Goal: Task Accomplishment & Management: Manage account settings

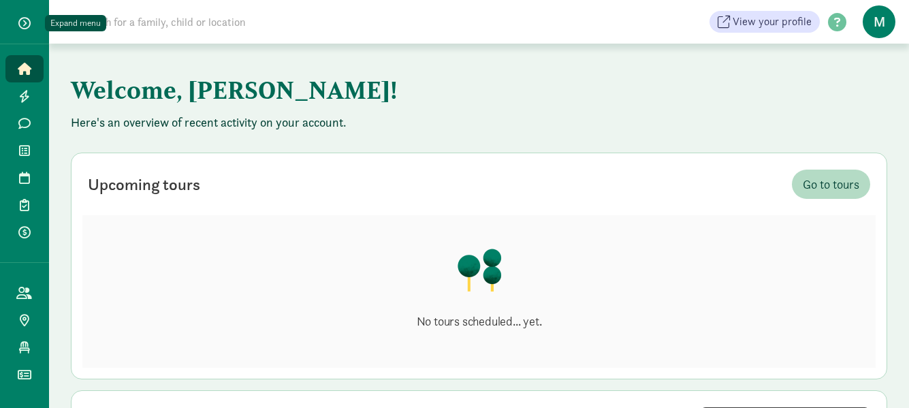
click at [28, 29] on span "button" at bounding box center [24, 23] width 12 height 12
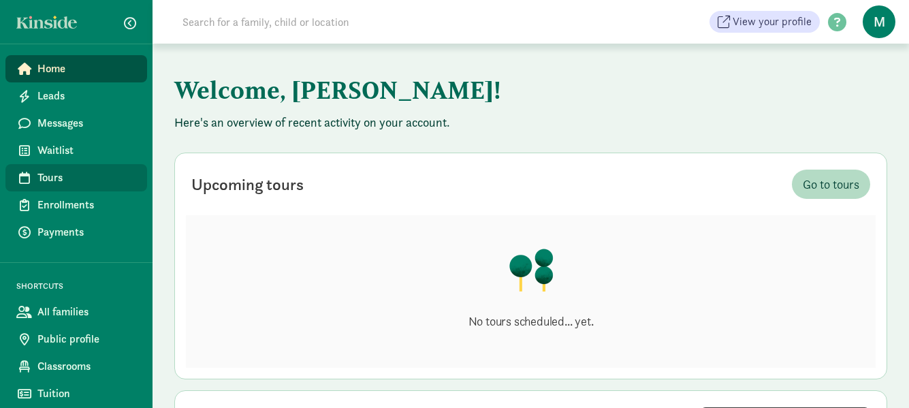
click at [93, 170] on span "Tours" at bounding box center [86, 178] width 99 height 16
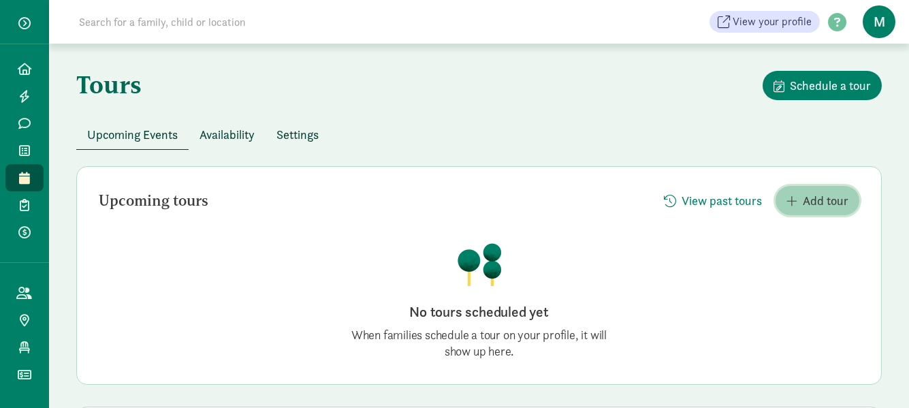
click at [816, 200] on span "Add tour" at bounding box center [826, 200] width 46 height 18
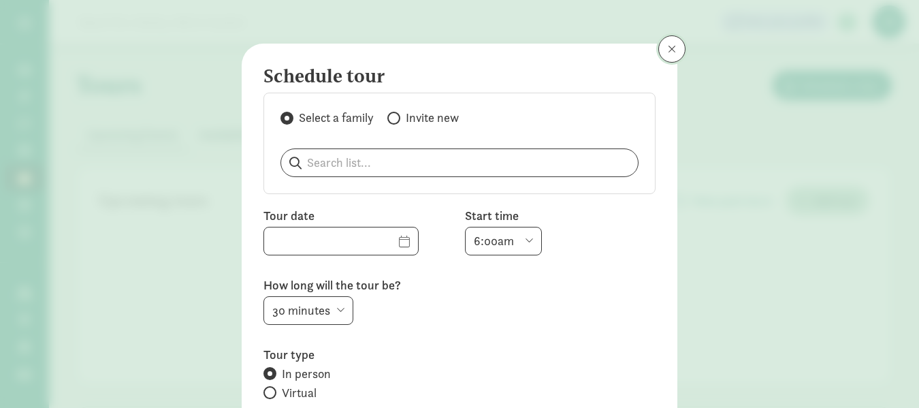
click at [668, 51] on span at bounding box center [672, 49] width 8 height 11
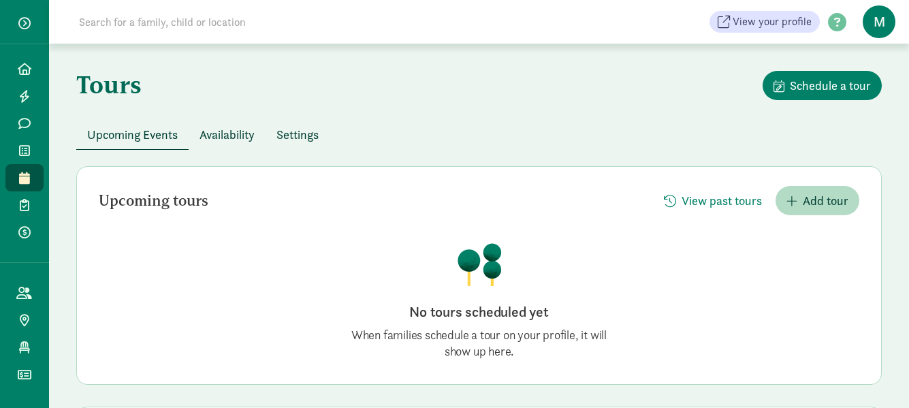
click at [236, 136] on span "Availability" at bounding box center [227, 134] width 55 height 18
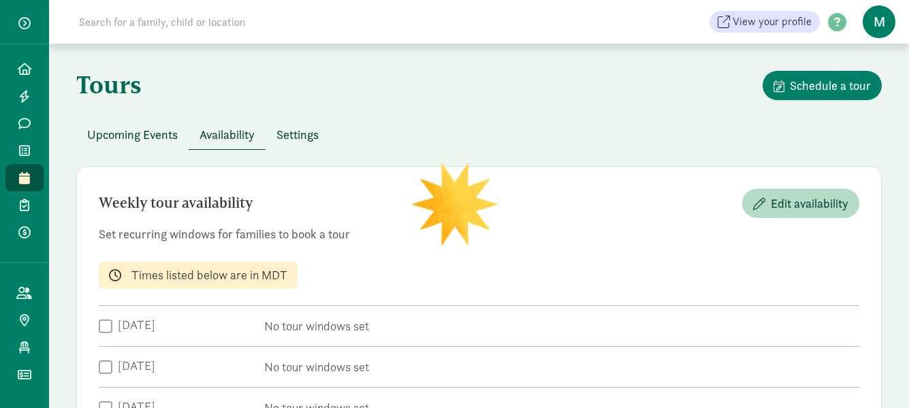
scroll to position [131, 0]
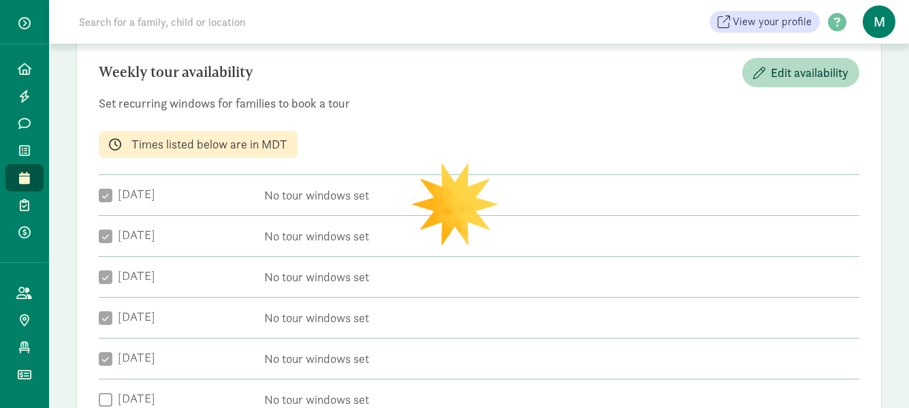
checkbox input "true"
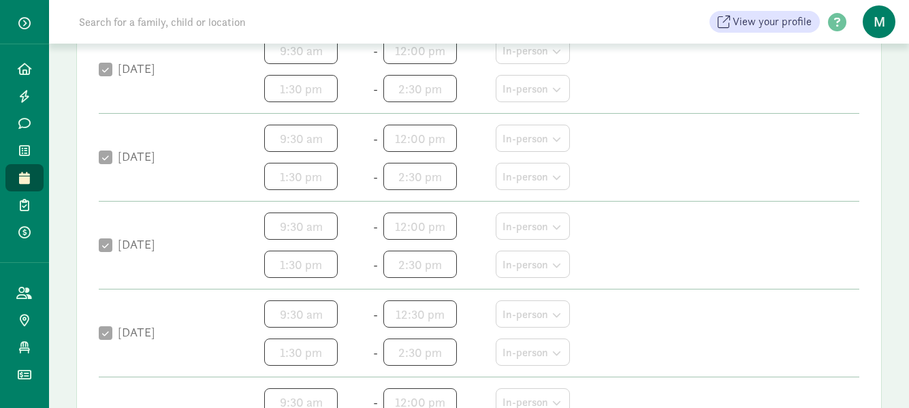
scroll to position [7, 0]
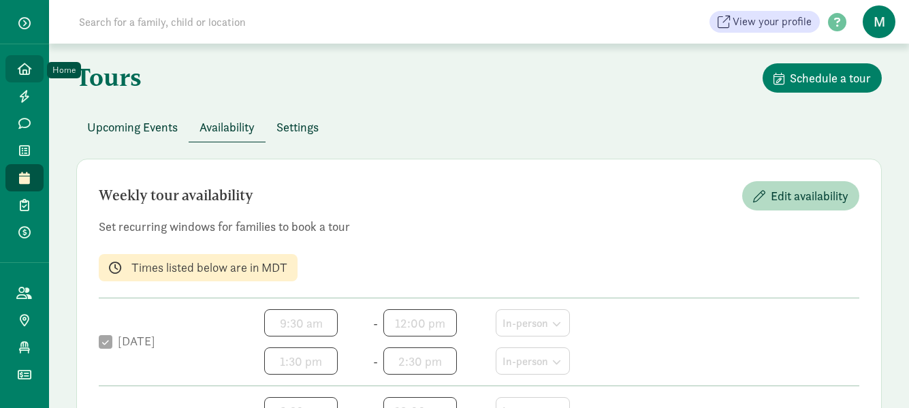
click at [22, 67] on icon at bounding box center [25, 69] width 14 height 12
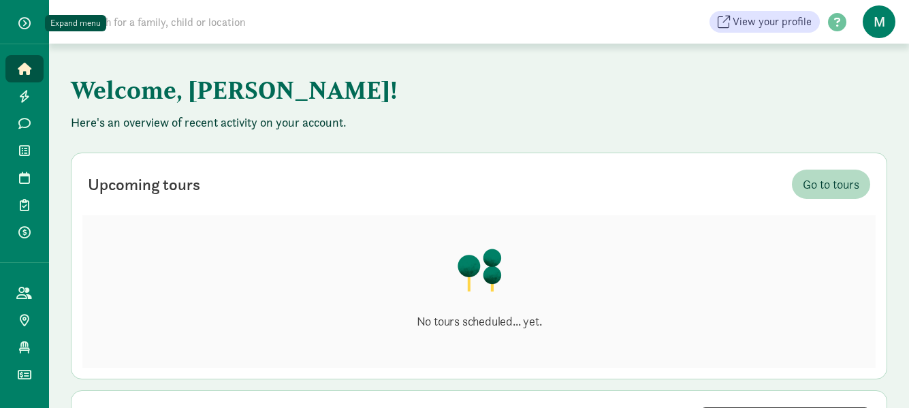
click at [20, 18] on span "button" at bounding box center [24, 23] width 12 height 12
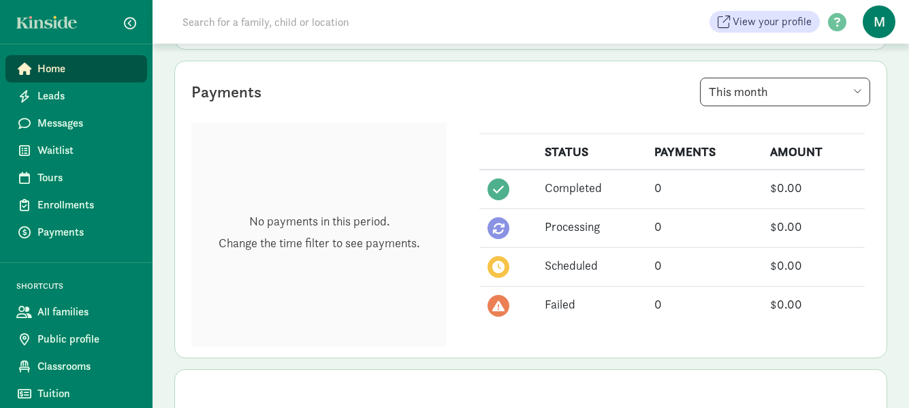
scroll to position [341, 0]
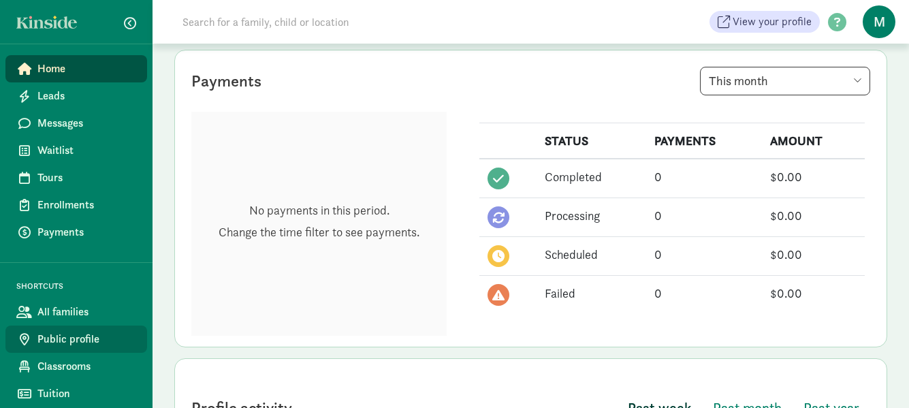
click at [80, 341] on span "Public profile" at bounding box center [86, 339] width 99 height 16
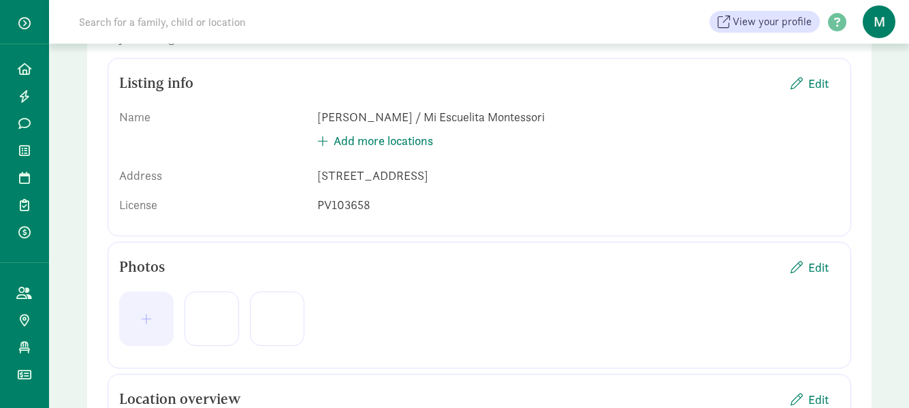
scroll to position [136, 0]
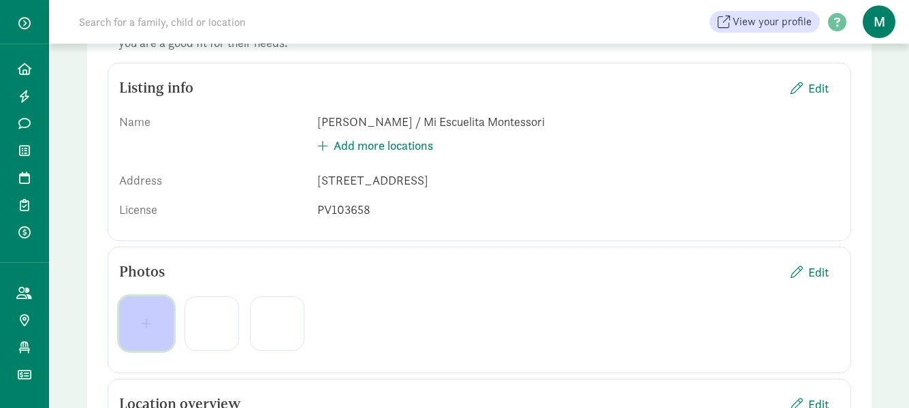
click at [143, 319] on span "button" at bounding box center [146, 323] width 11 height 12
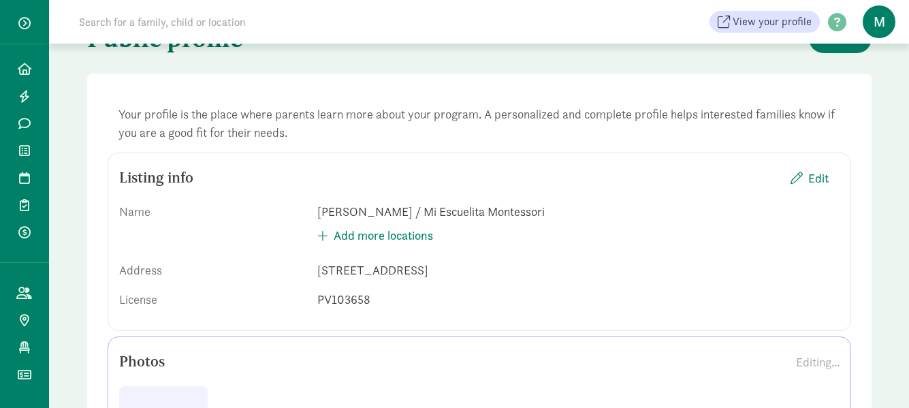
scroll to position [0, 0]
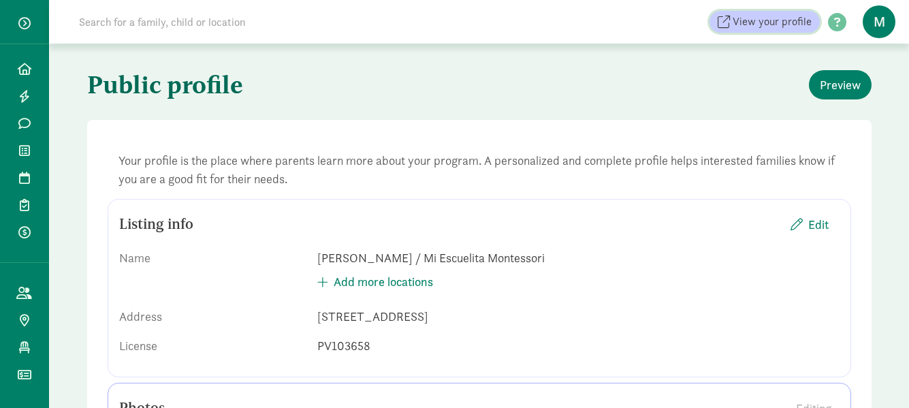
click at [807, 27] on span "View your profile" at bounding box center [772, 22] width 79 height 16
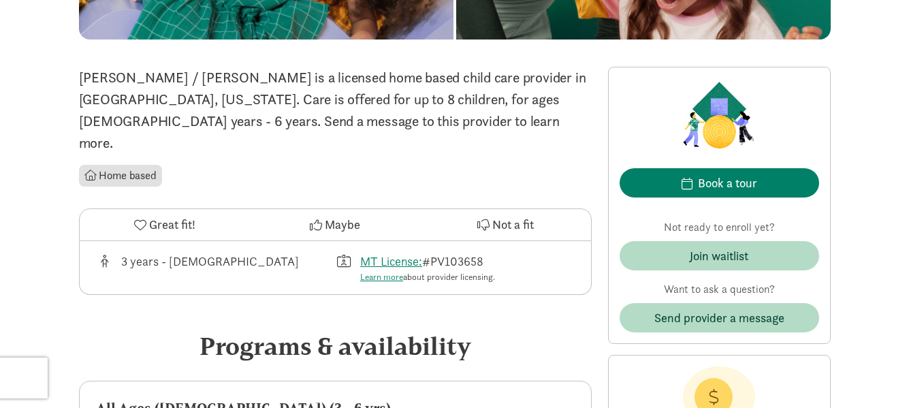
scroll to position [272, 0]
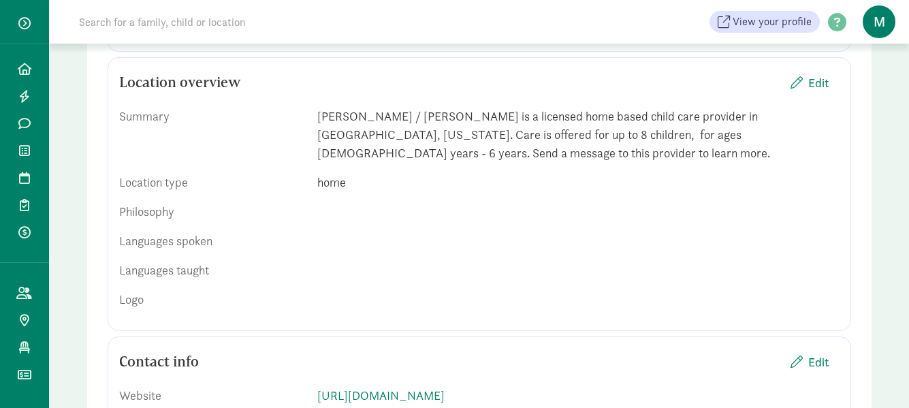
scroll to position [409, 0]
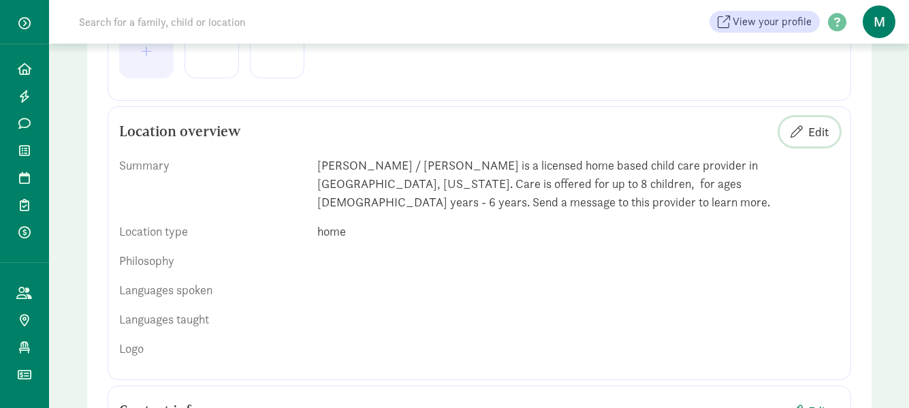
click at [815, 133] on span "Edit" at bounding box center [818, 132] width 20 height 18
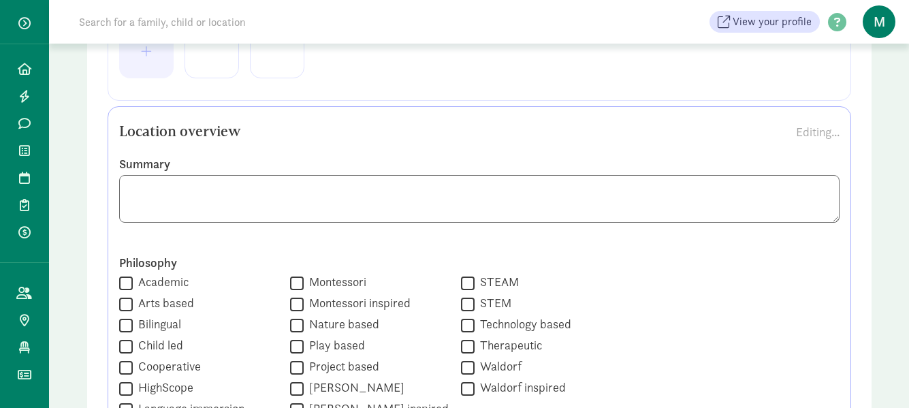
click at [290, 281] on input "Montessori" at bounding box center [297, 283] width 14 height 18
checkbox input "true"
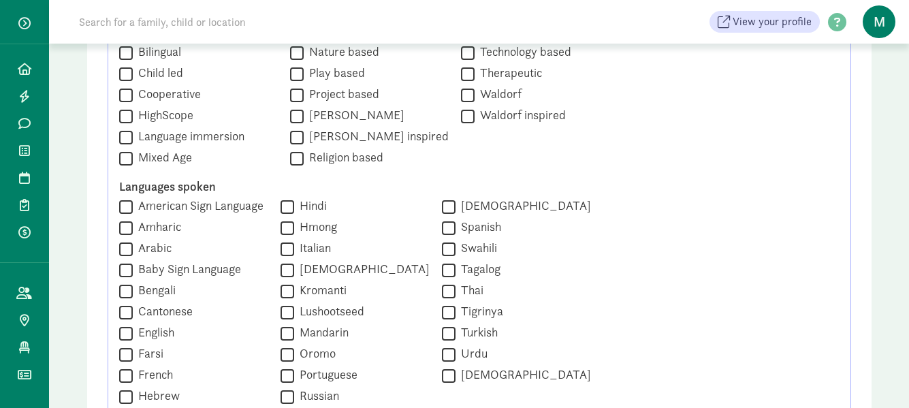
scroll to position [749, 0]
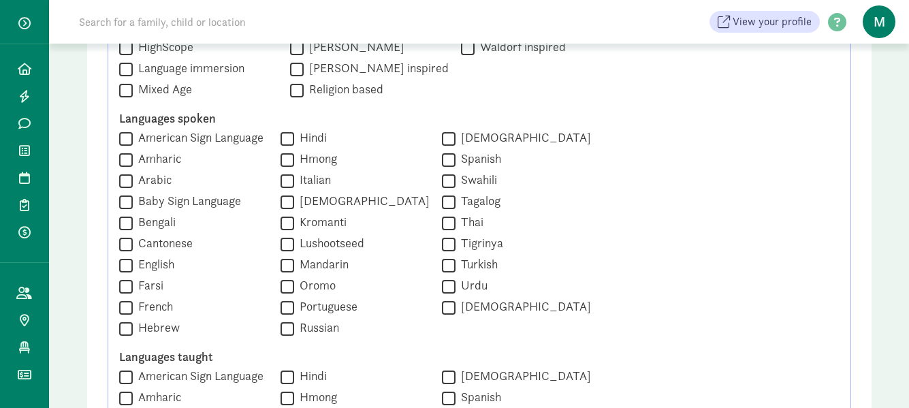
click at [131, 266] on input "English" at bounding box center [126, 265] width 14 height 18
checkbox input "true"
click at [443, 163] on input "Spanish" at bounding box center [449, 160] width 14 height 18
checkbox input "true"
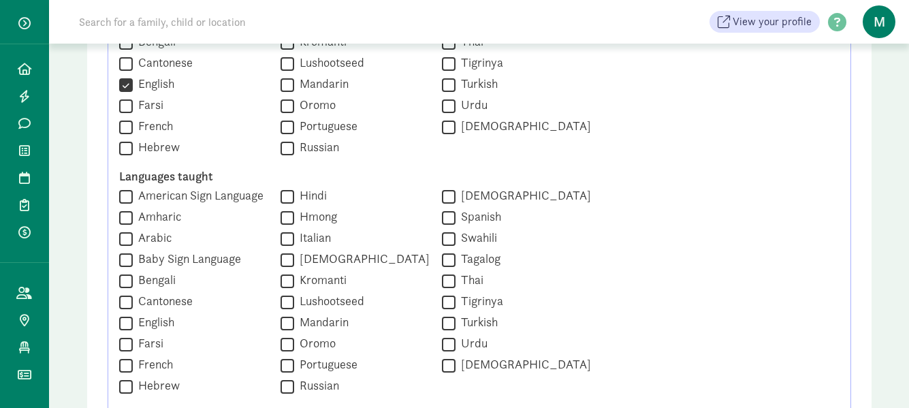
scroll to position [953, 0]
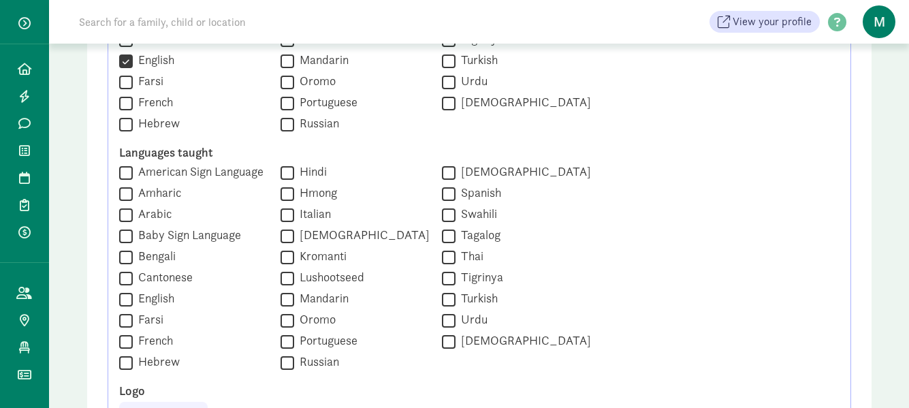
click at [125, 298] on input "English" at bounding box center [126, 299] width 14 height 18
checkbox input "true"
click at [443, 199] on input "Spanish" at bounding box center [449, 194] width 14 height 18
checkbox input "true"
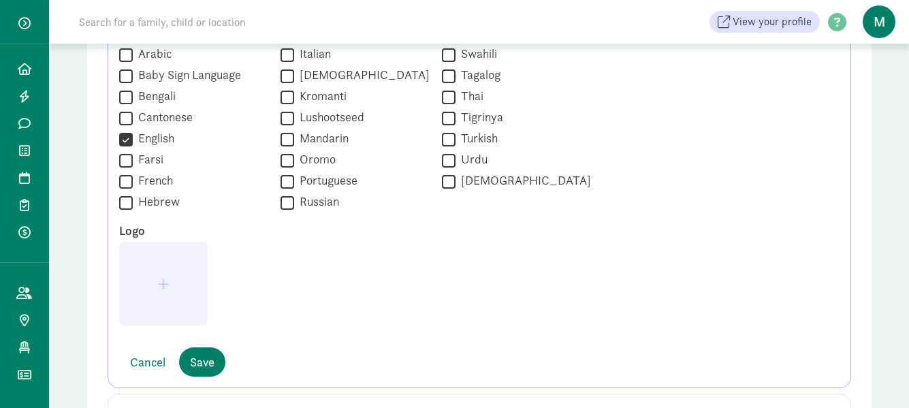
scroll to position [1090, 0]
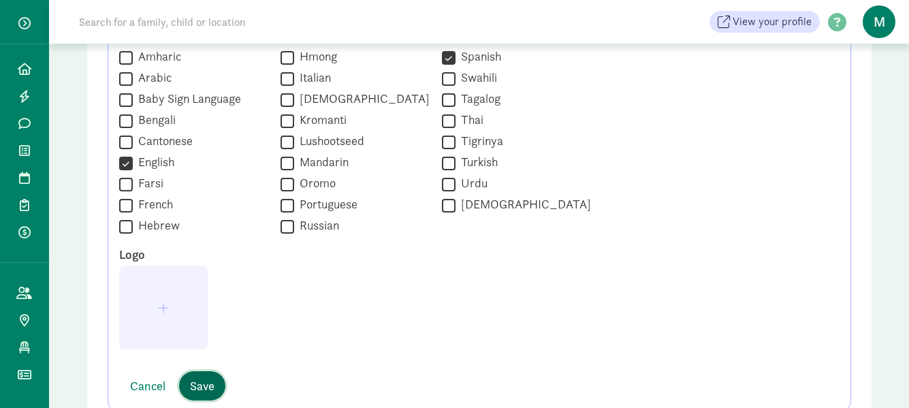
click at [195, 381] on span "Save" at bounding box center [202, 386] width 25 height 18
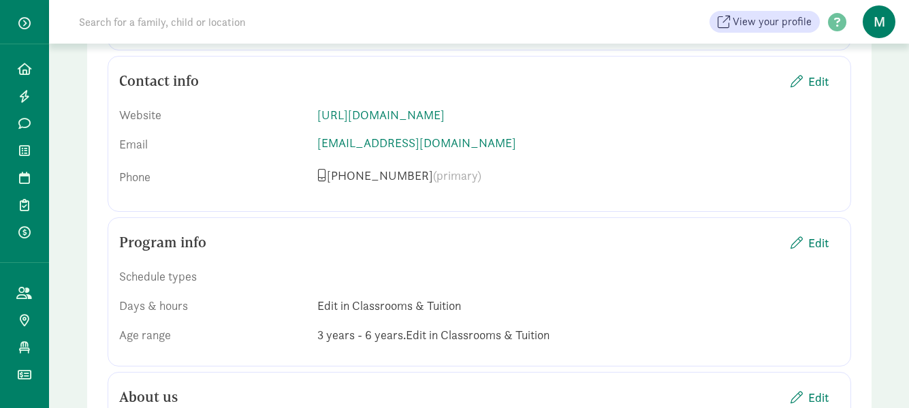
scroll to position [817, 0]
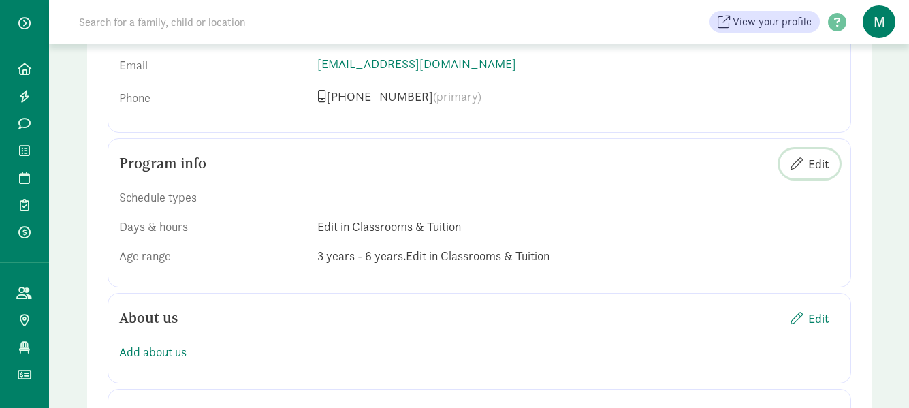
click at [815, 166] on span "Edit" at bounding box center [818, 164] width 20 height 18
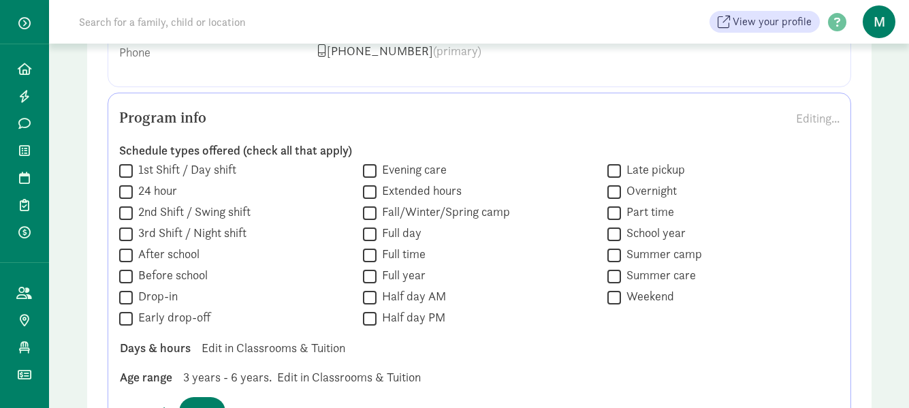
scroll to position [885, 0]
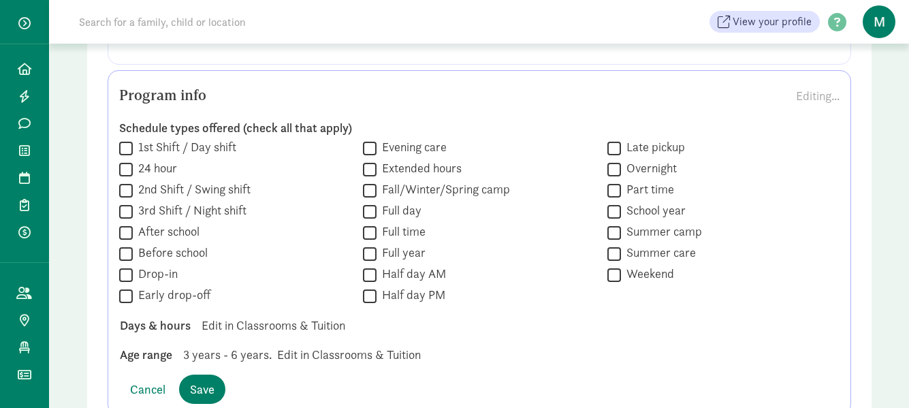
click at [368, 230] on input "Full time" at bounding box center [370, 232] width 14 height 18
checkbox input "true"
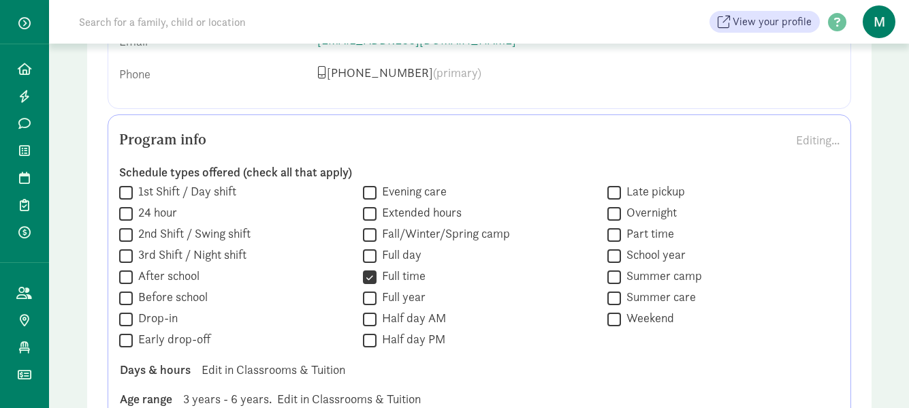
scroll to position [817, 0]
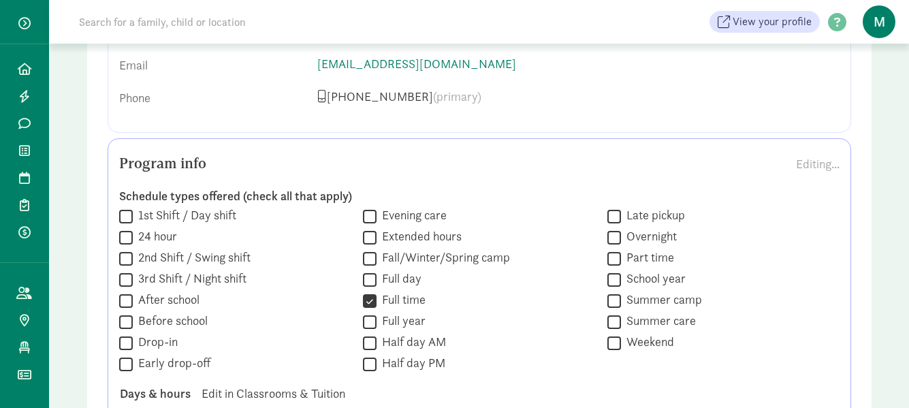
click at [612, 280] on input "School year" at bounding box center [615, 279] width 14 height 18
checkbox input "true"
click at [612, 301] on input "Summer camp" at bounding box center [615, 300] width 14 height 18
checkbox input "true"
click at [369, 280] on input "Full day" at bounding box center [370, 279] width 14 height 18
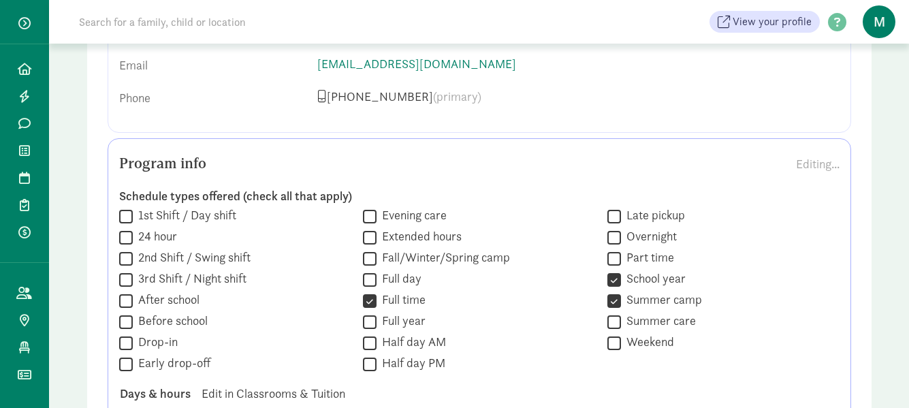
checkbox input "true"
click at [370, 325] on input "Full year" at bounding box center [370, 322] width 14 height 18
checkbox input "true"
click at [612, 323] on input "Summer care" at bounding box center [615, 322] width 14 height 18
checkbox input "true"
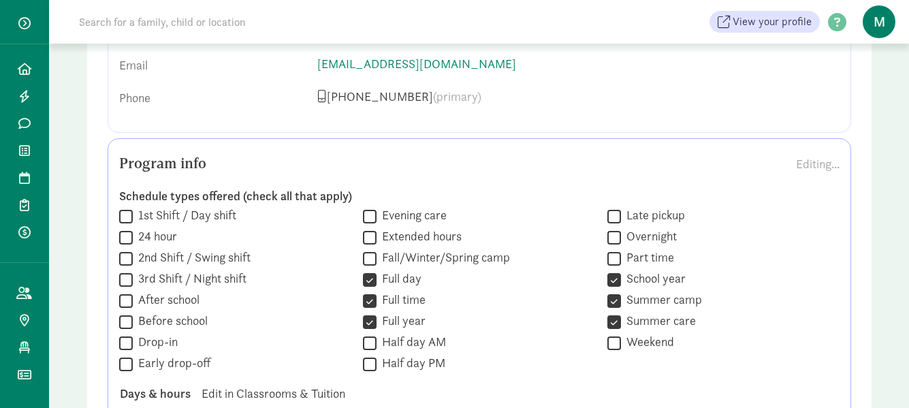
click at [130, 323] on input "Before school" at bounding box center [126, 322] width 14 height 18
checkbox input "true"
click at [130, 302] on input "After school" at bounding box center [126, 300] width 14 height 18
checkbox input "true"
click at [129, 217] on input "1st Shift / Day shift" at bounding box center [126, 216] width 14 height 18
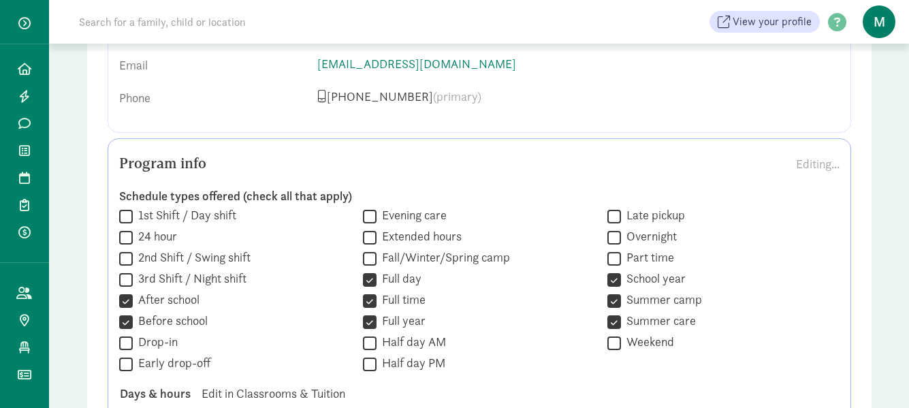
checkbox input "true"
click at [612, 261] on input "Part time" at bounding box center [615, 258] width 14 height 18
checkbox input "true"
click at [372, 339] on input "Half day AM" at bounding box center [370, 343] width 14 height 18
checkbox input "true"
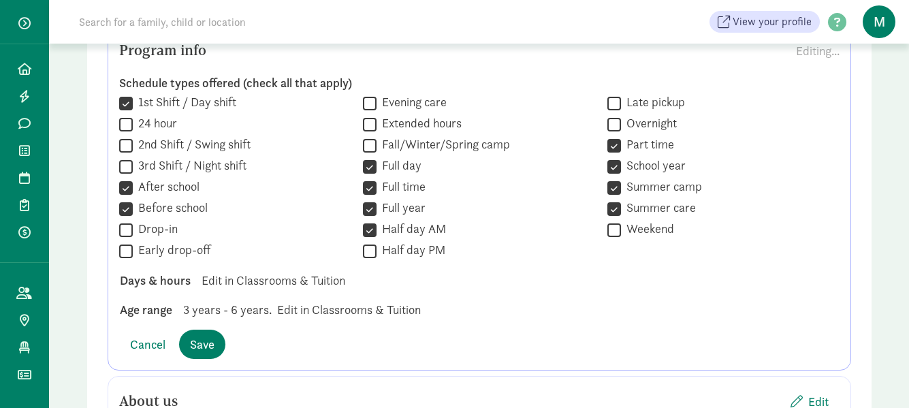
scroll to position [953, 0]
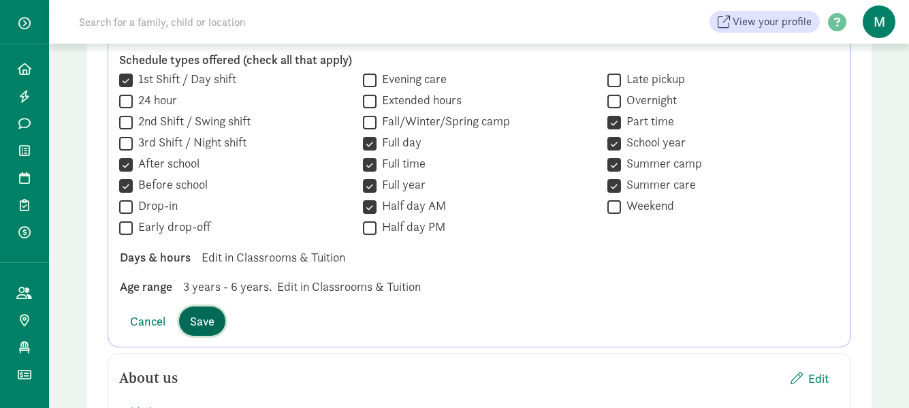
click at [195, 315] on span "Save" at bounding box center [202, 321] width 25 height 18
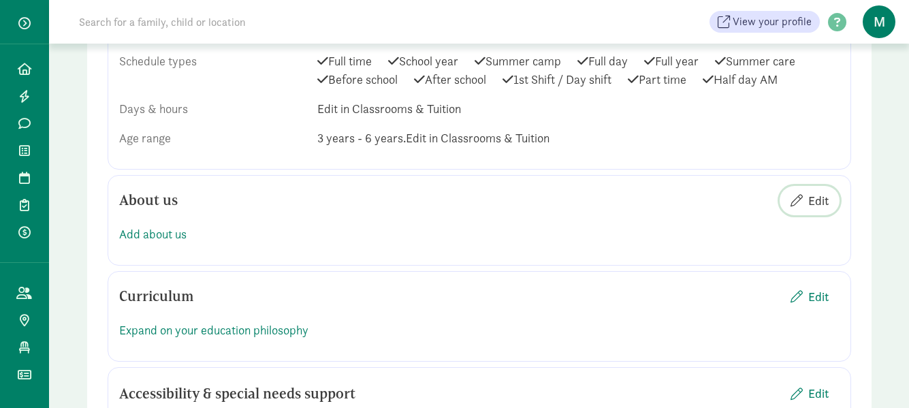
click at [813, 205] on span "Edit" at bounding box center [818, 200] width 20 height 18
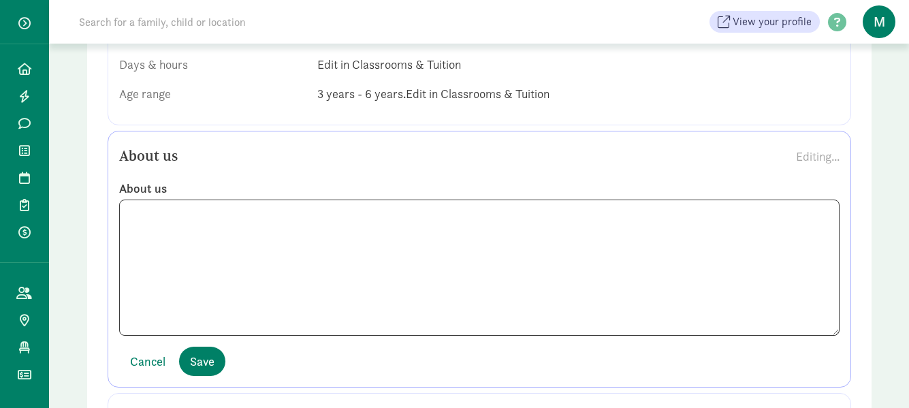
scroll to position [1022, 0]
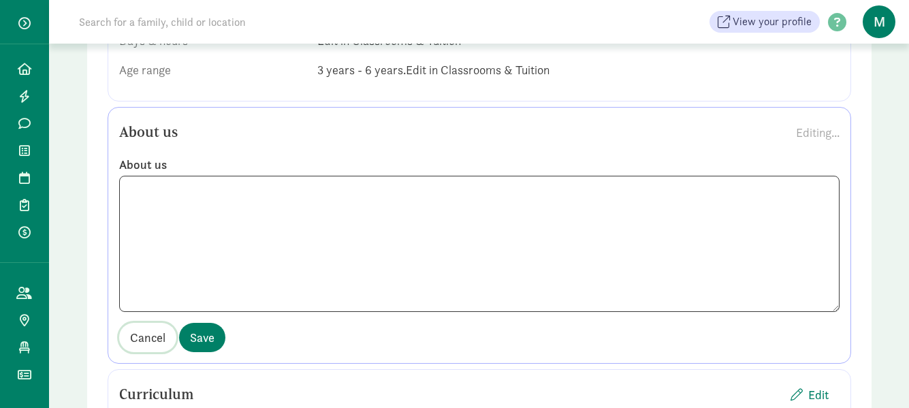
click at [155, 337] on span "Cancel" at bounding box center [147, 337] width 35 height 18
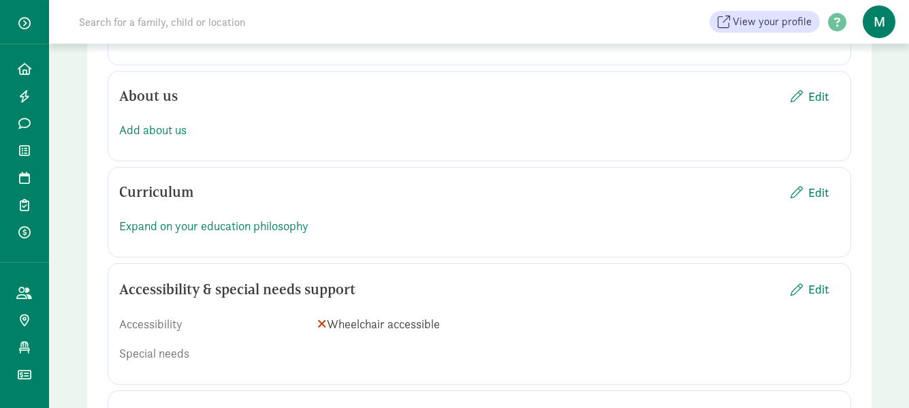
scroll to position [1090, 0]
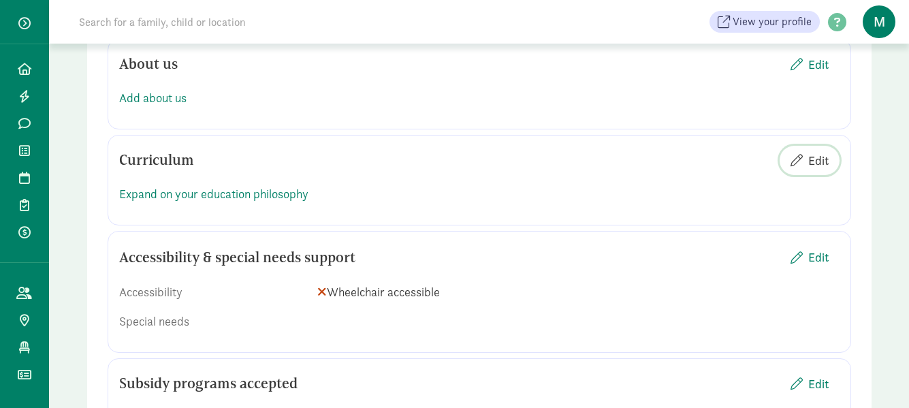
click at [827, 165] on span "Edit" at bounding box center [818, 160] width 20 height 18
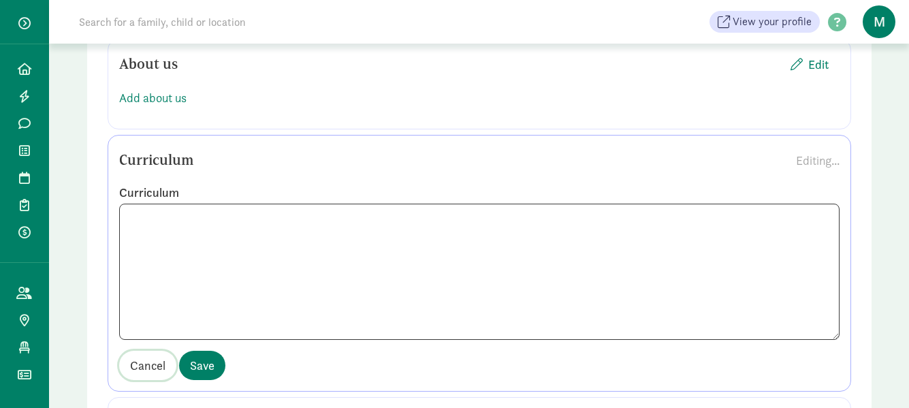
click at [144, 365] on span "Cancel" at bounding box center [147, 365] width 35 height 18
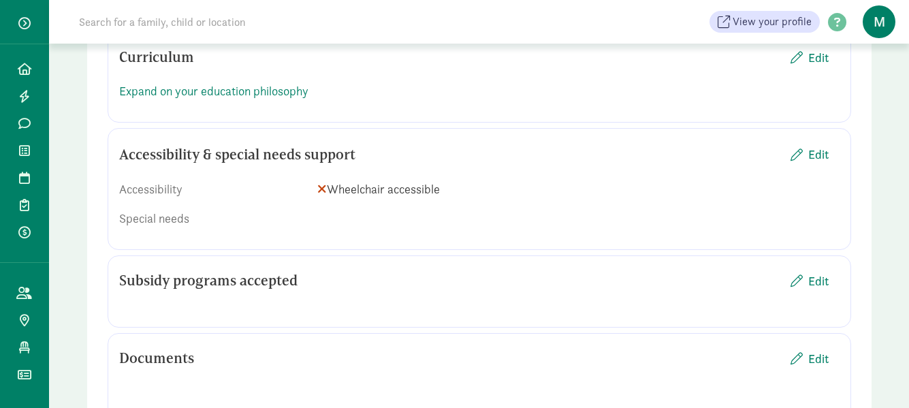
scroll to position [1226, 0]
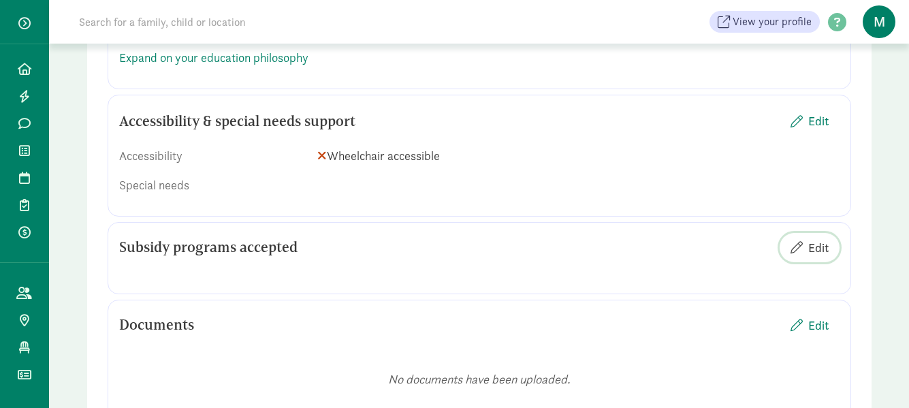
click at [808, 251] on span "Edit" at bounding box center [818, 247] width 20 height 18
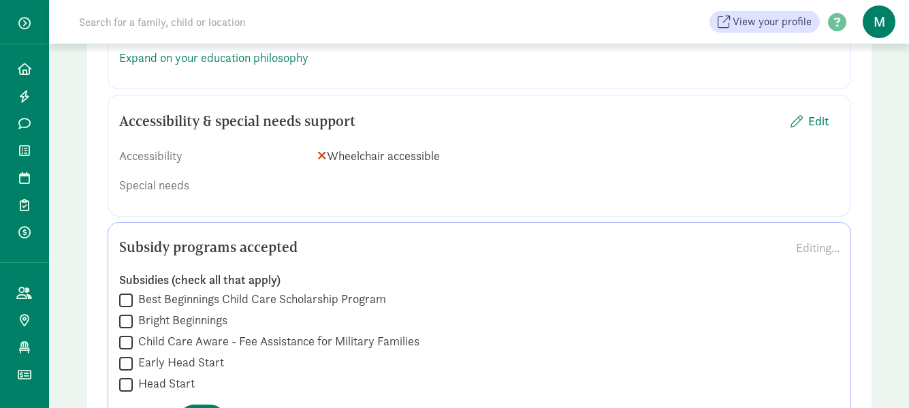
scroll to position [1294, 0]
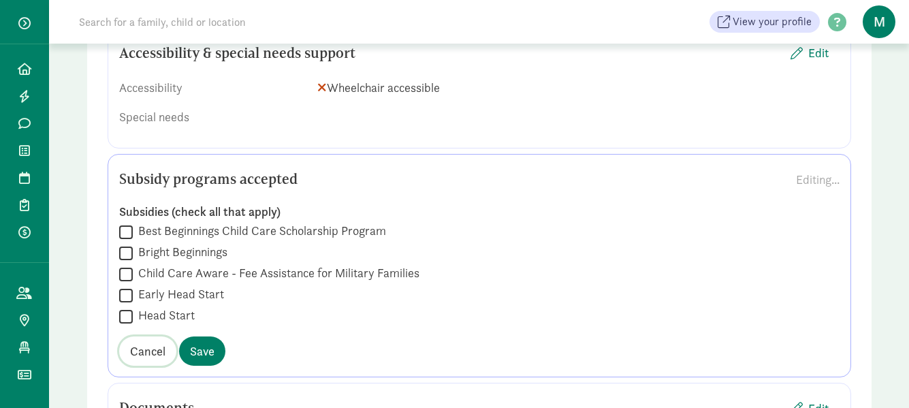
click at [144, 354] on span "Cancel" at bounding box center [147, 351] width 35 height 18
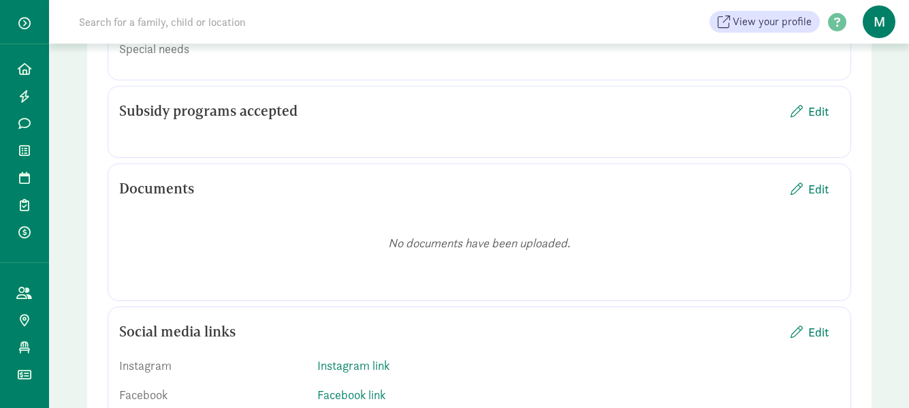
scroll to position [1430, 0]
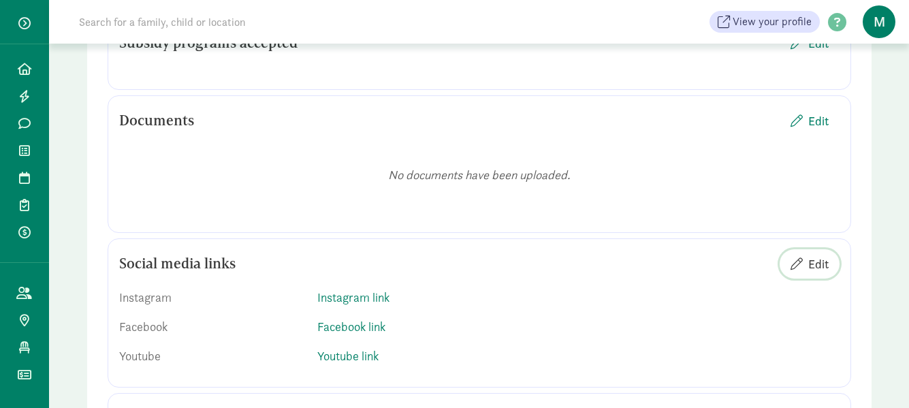
click at [820, 264] on span "Edit" at bounding box center [818, 264] width 20 height 18
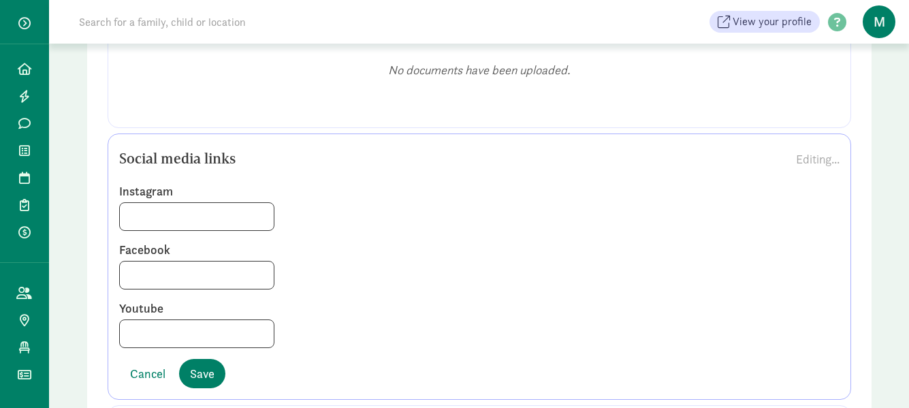
scroll to position [1566, 0]
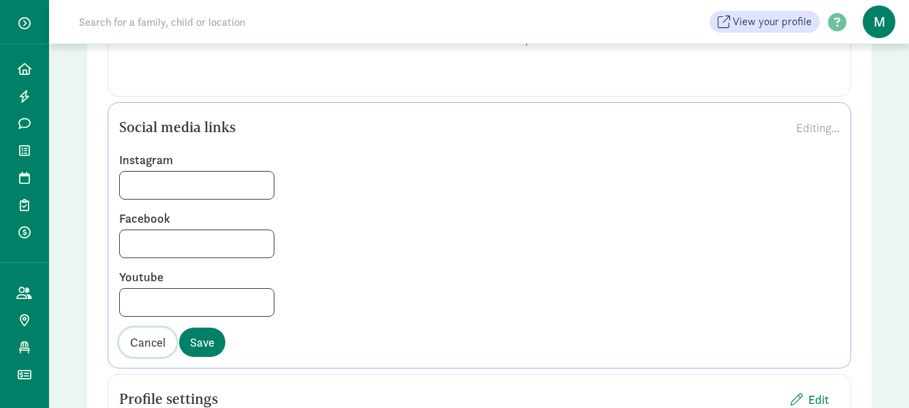
click at [141, 346] on span "Cancel" at bounding box center [147, 342] width 35 height 18
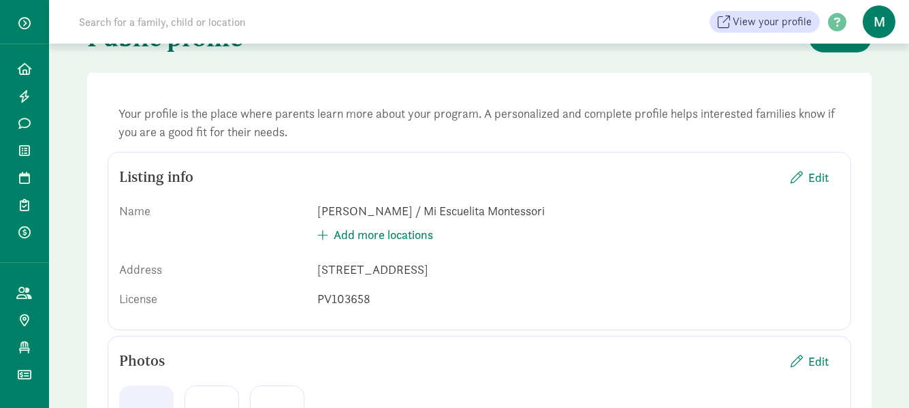
scroll to position [0, 0]
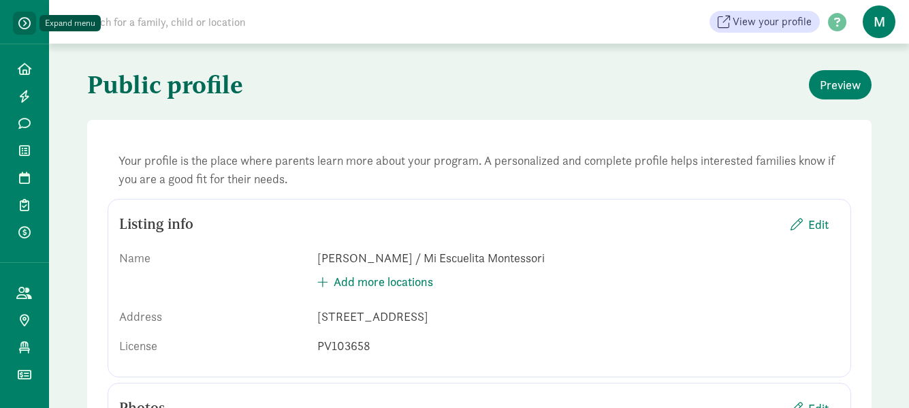
click at [27, 18] on span "button" at bounding box center [24, 23] width 12 height 12
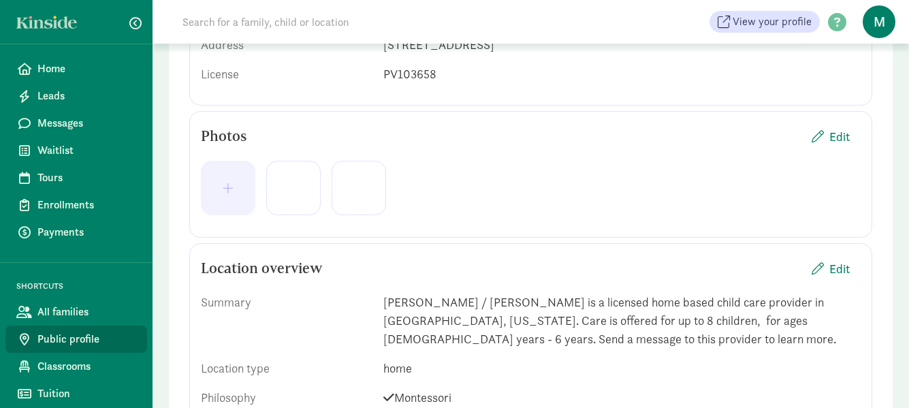
scroll to position [272, 0]
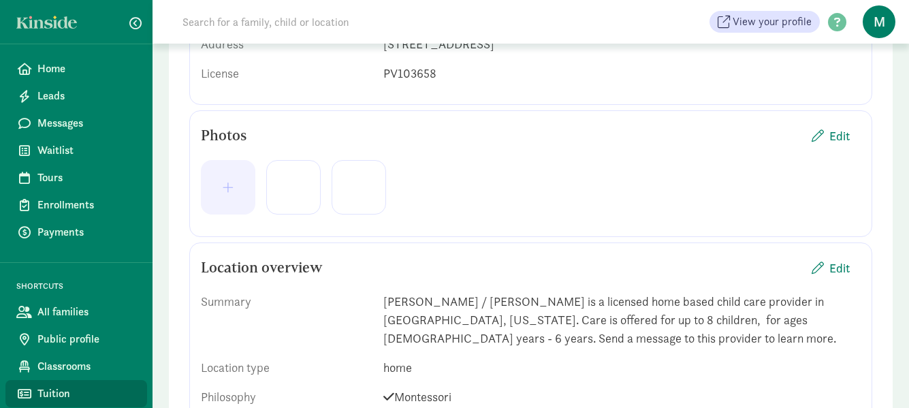
click at [61, 391] on span "Tuition" at bounding box center [86, 393] width 99 height 16
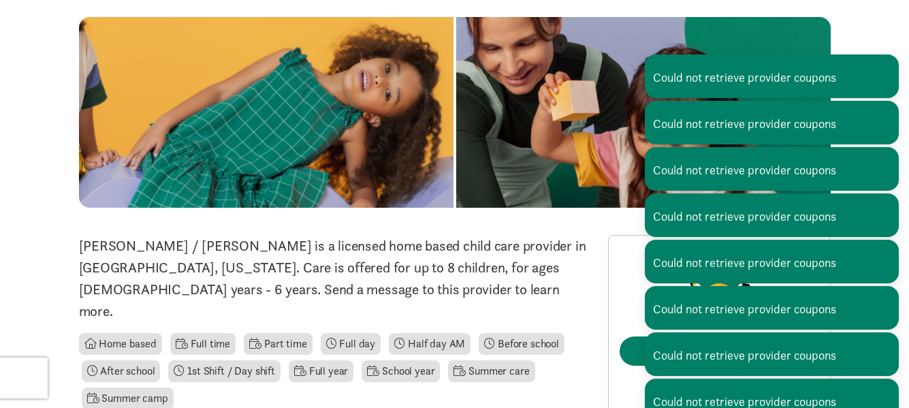
scroll to position [74, 0]
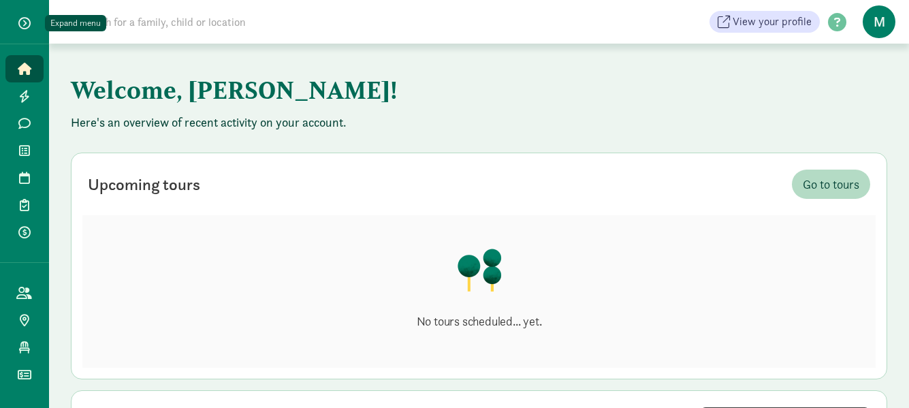
click at [18, 23] on span "button" at bounding box center [24, 23] width 12 height 12
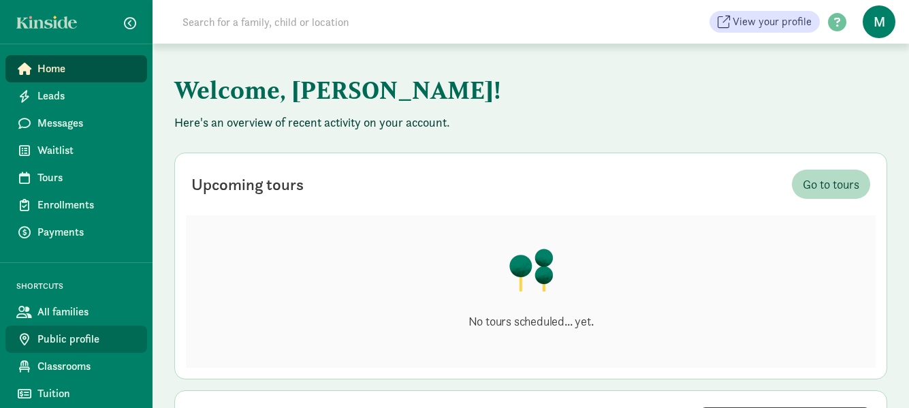
click at [61, 338] on span "Public profile" at bounding box center [86, 339] width 99 height 16
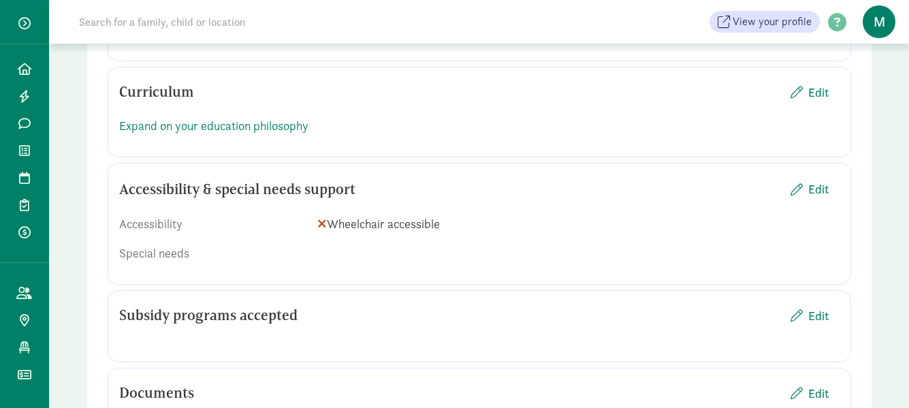
scroll to position [1022, 0]
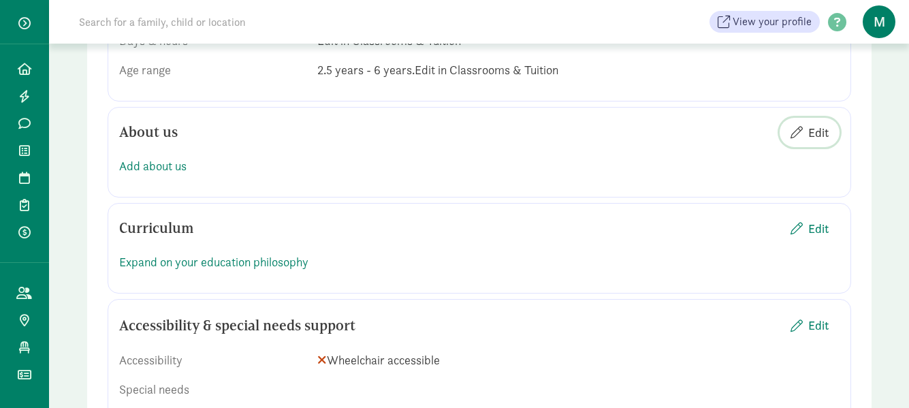
click at [812, 133] on span "Edit" at bounding box center [818, 132] width 20 height 18
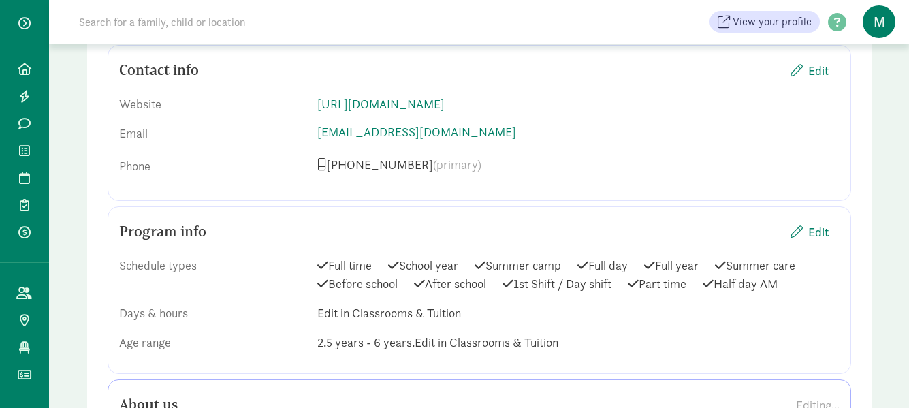
scroll to position [545, 0]
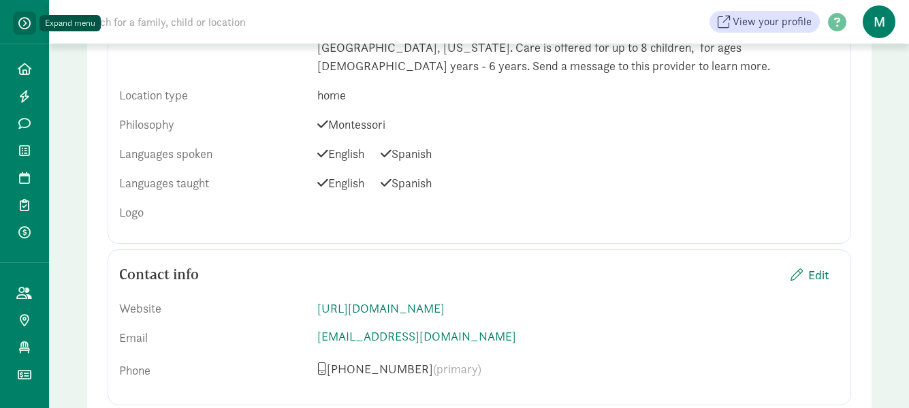
click at [23, 22] on span "button" at bounding box center [24, 23] width 12 height 12
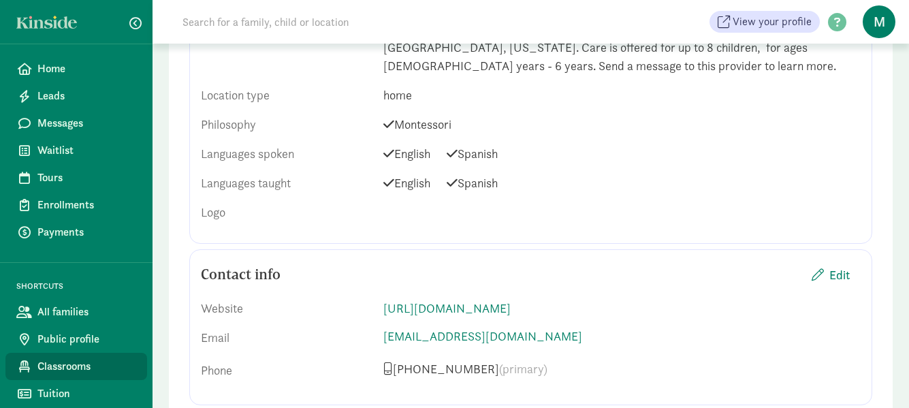
click at [78, 368] on span "Classrooms" at bounding box center [86, 366] width 99 height 16
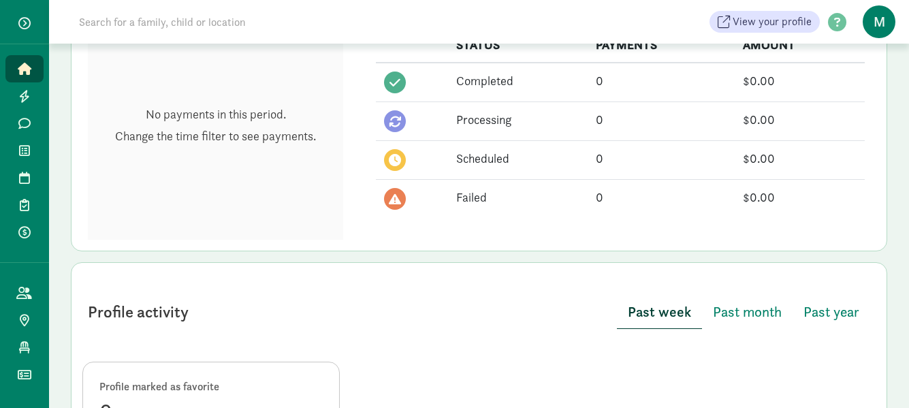
scroll to position [433, 0]
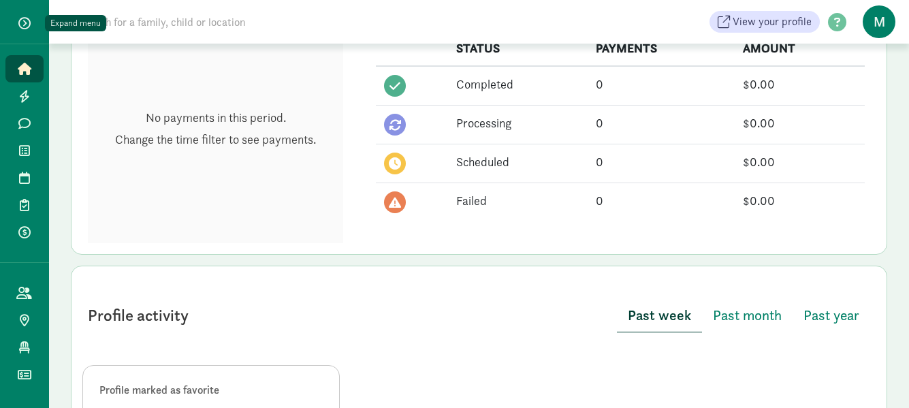
click at [23, 23] on span "button" at bounding box center [24, 23] width 12 height 12
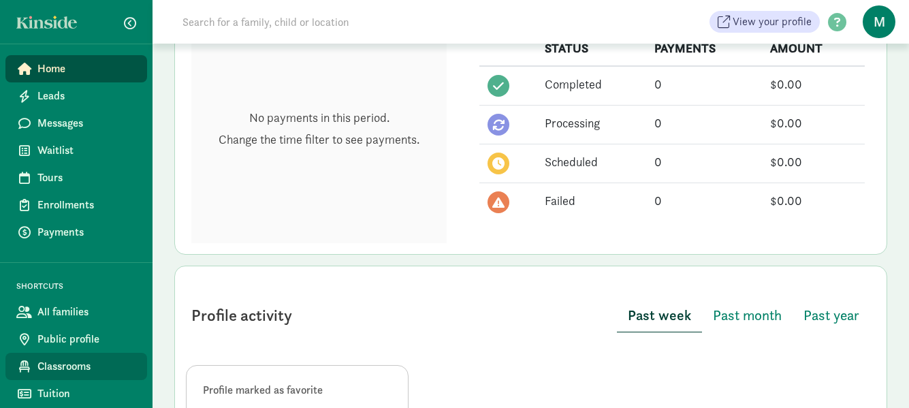
click at [82, 360] on span "Classrooms" at bounding box center [86, 366] width 99 height 16
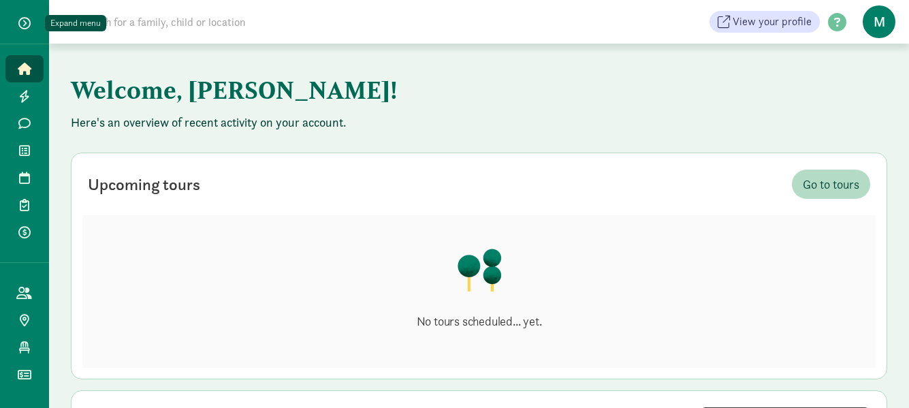
click at [27, 22] on span "button" at bounding box center [24, 23] width 12 height 12
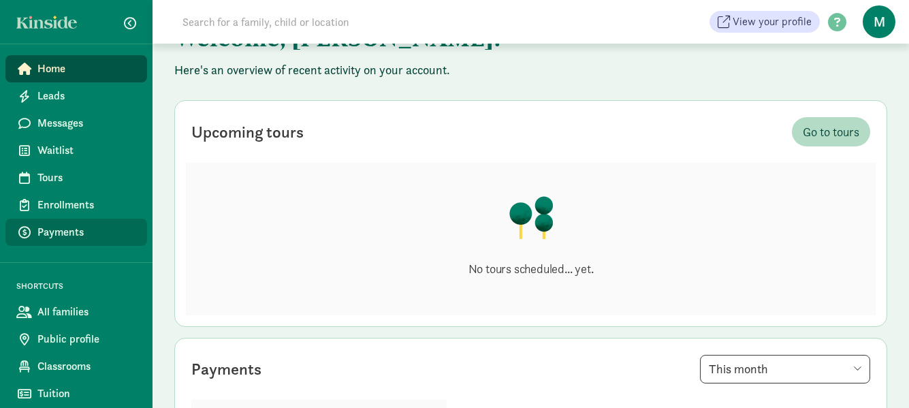
scroll to position [68, 0]
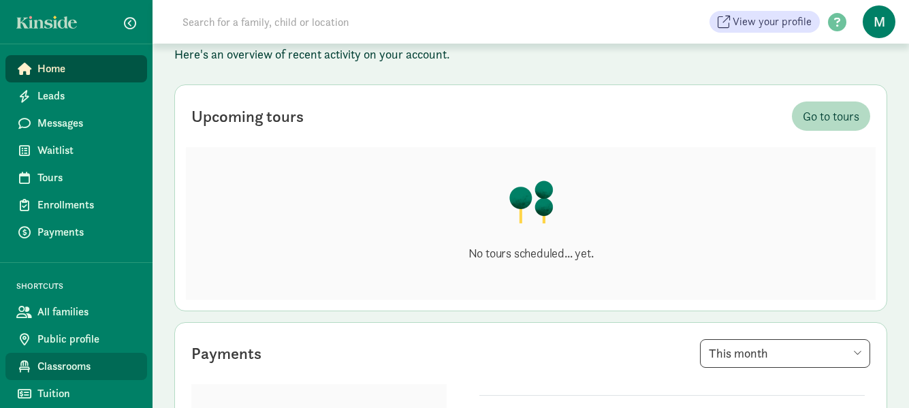
click at [70, 371] on span "Classrooms" at bounding box center [86, 366] width 99 height 16
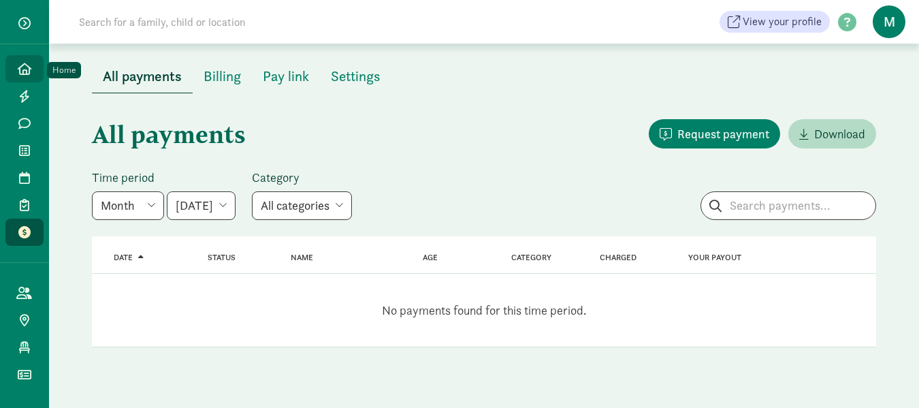
click at [33, 71] on link "Home" at bounding box center [24, 68] width 38 height 27
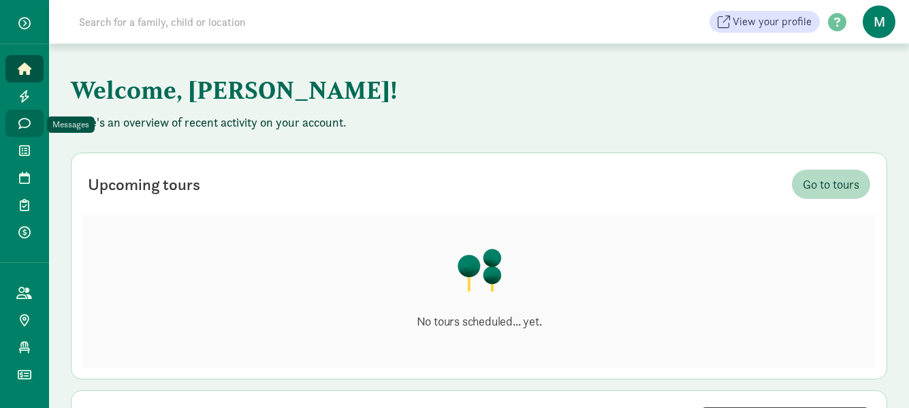
click at [28, 125] on icon at bounding box center [24, 123] width 12 height 12
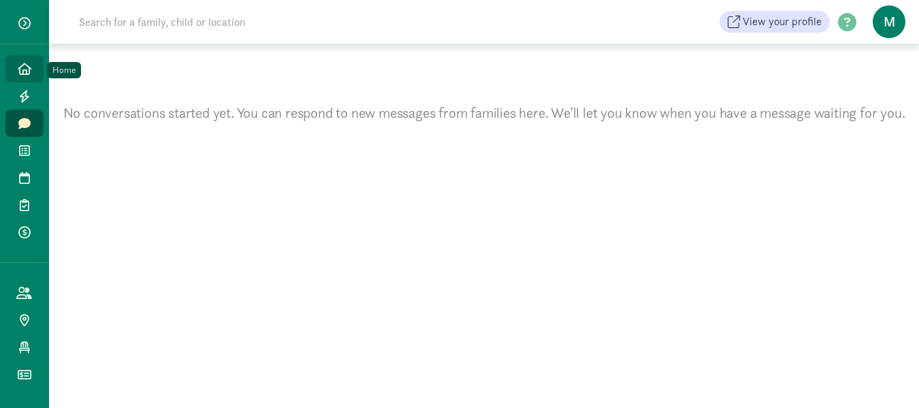
click at [34, 72] on link "Home" at bounding box center [24, 68] width 38 height 27
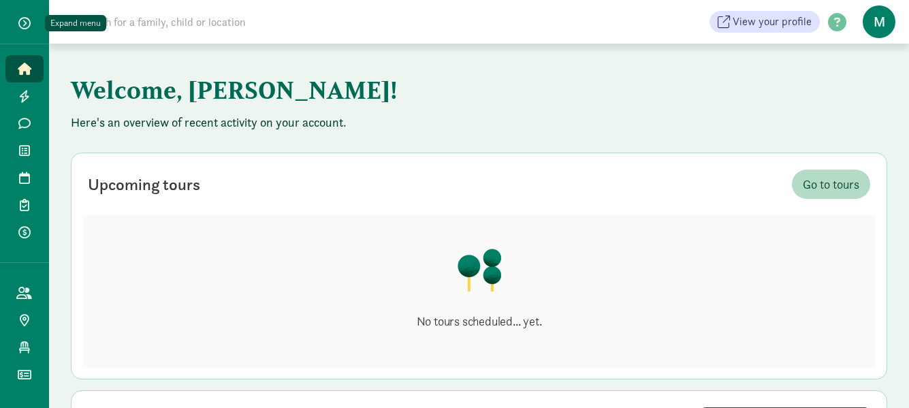
click at [27, 22] on span "button" at bounding box center [24, 23] width 12 height 12
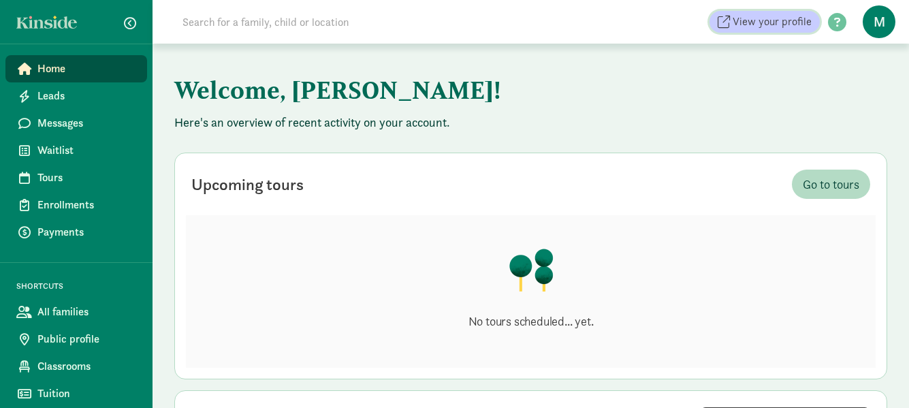
click at [783, 26] on span "View your profile" at bounding box center [772, 22] width 79 height 16
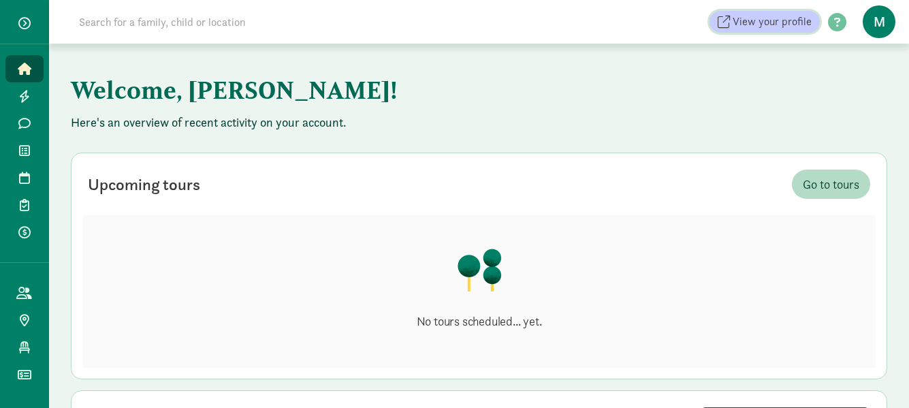
click at [788, 25] on span "View your profile" at bounding box center [772, 22] width 79 height 16
click at [31, 24] on button "button" at bounding box center [24, 23] width 34 height 23
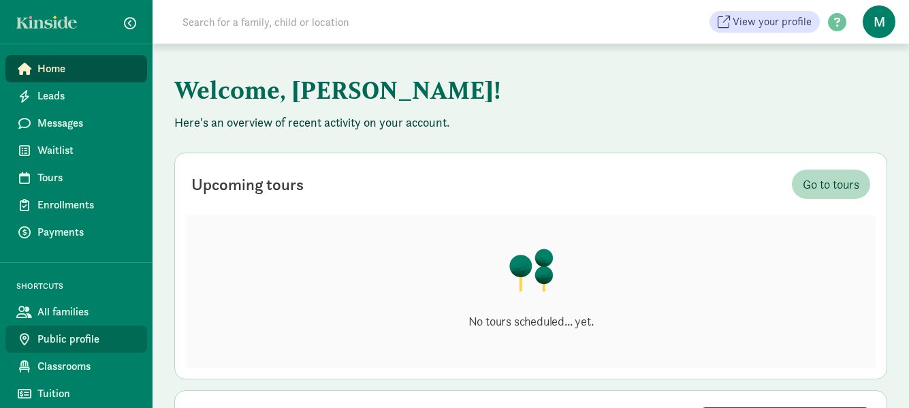
click at [89, 338] on span "Public profile" at bounding box center [86, 339] width 99 height 16
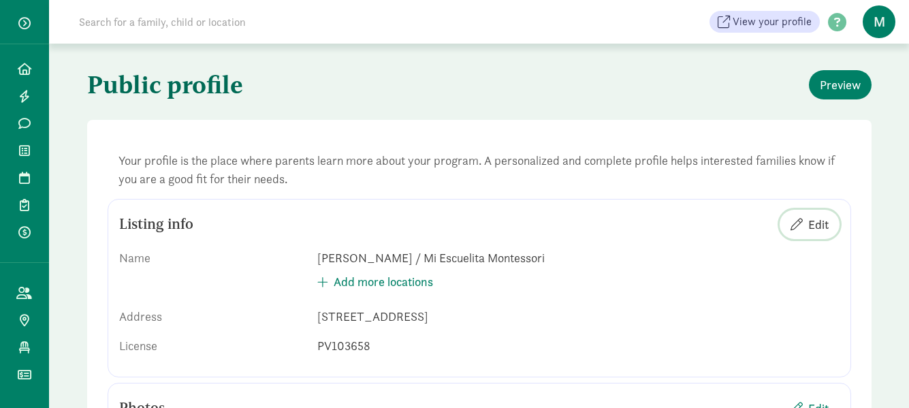
click at [815, 218] on span "Edit" at bounding box center [818, 224] width 20 height 18
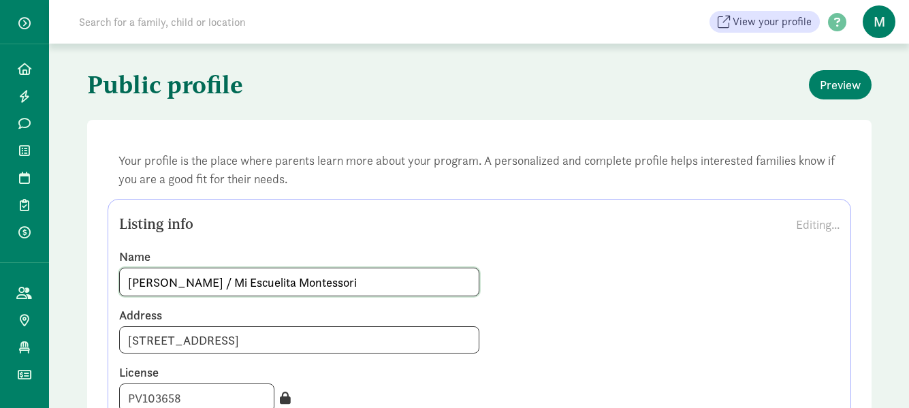
click at [221, 281] on input "[PERSON_NAME] / Mi Escuelita Montessori" at bounding box center [299, 281] width 359 height 27
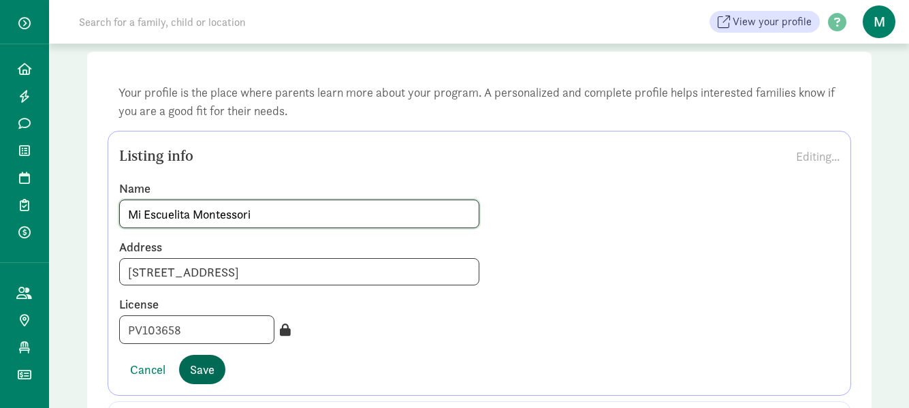
type input "Mi Escuelita Montessori"
click at [210, 370] on span "Save" at bounding box center [202, 369] width 25 height 18
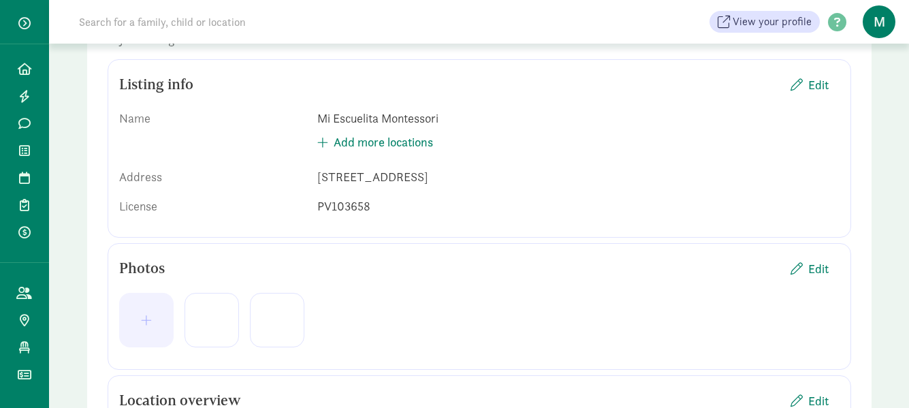
scroll to position [204, 0]
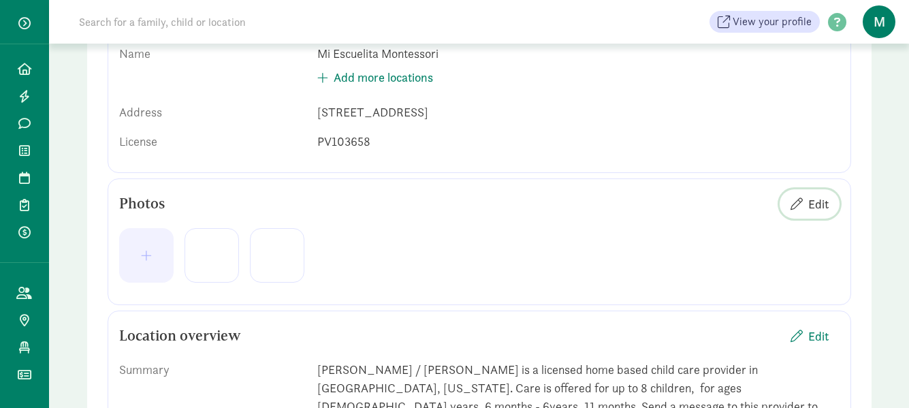
click at [812, 204] on span "Edit" at bounding box center [818, 204] width 20 height 18
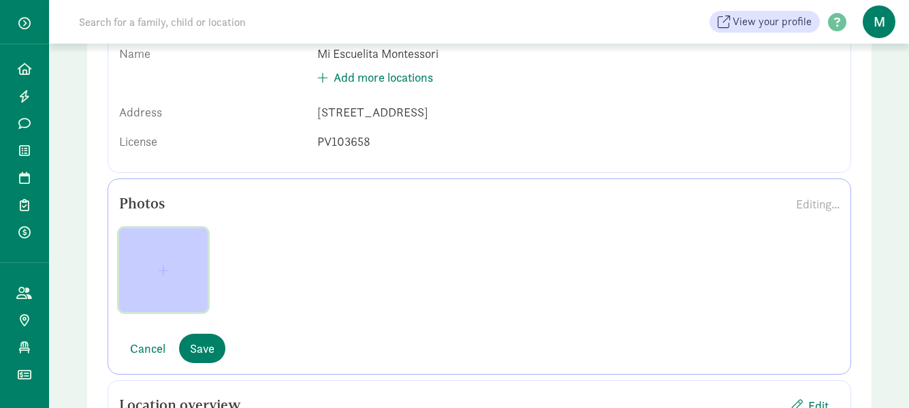
click at [173, 264] on span "button" at bounding box center [163, 270] width 67 height 12
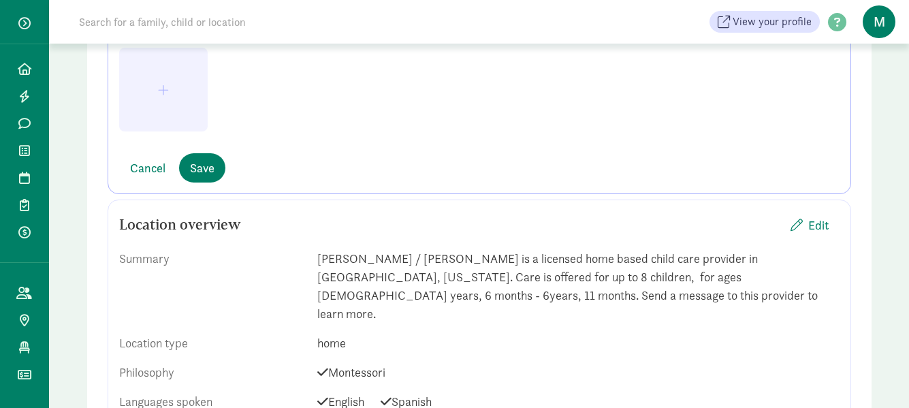
scroll to position [409, 0]
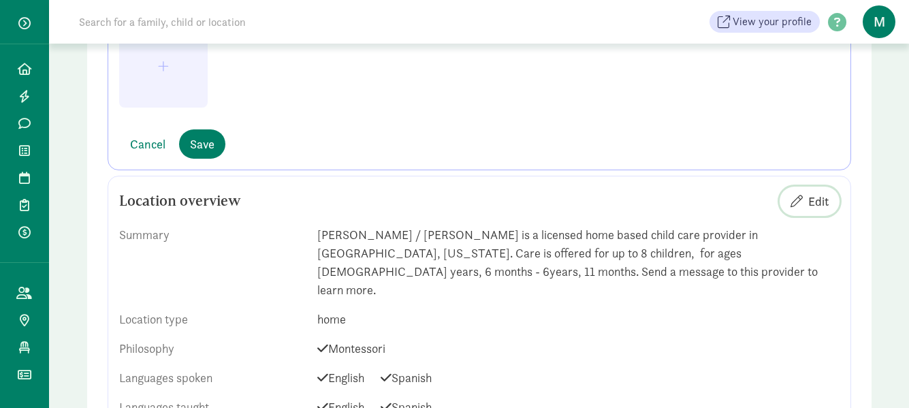
click at [822, 203] on span "Edit" at bounding box center [818, 201] width 20 height 18
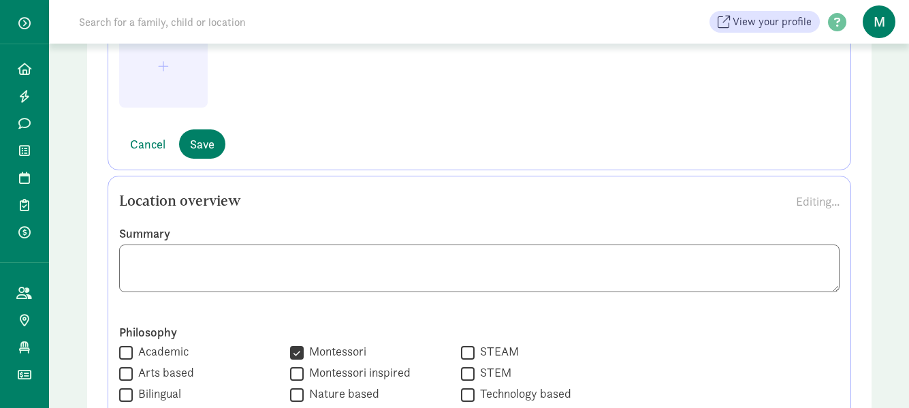
click at [223, 257] on textarea at bounding box center [479, 269] width 721 height 48
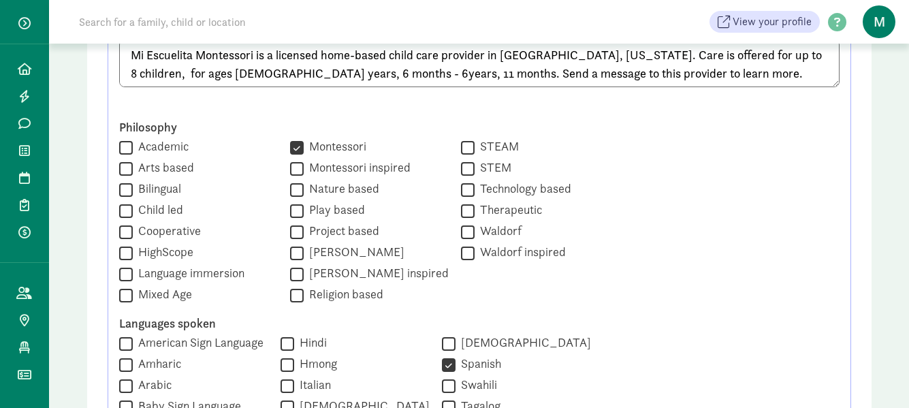
scroll to position [613, 0]
type textarea "Mi Escuelita Montessori is a licensed home-based child care provider in [GEOGRA…"
click at [126, 193] on input "Bilingual" at bounding box center [126, 190] width 14 height 18
checkbox input "true"
click at [123, 298] on input "Mixed Age" at bounding box center [126, 296] width 14 height 18
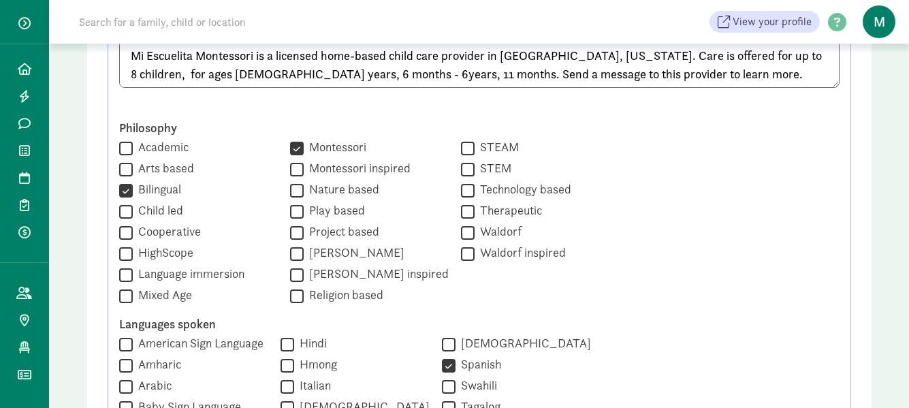
checkbox input "true"
click at [127, 272] on input "Language immersion" at bounding box center [126, 275] width 14 height 18
checkbox input "true"
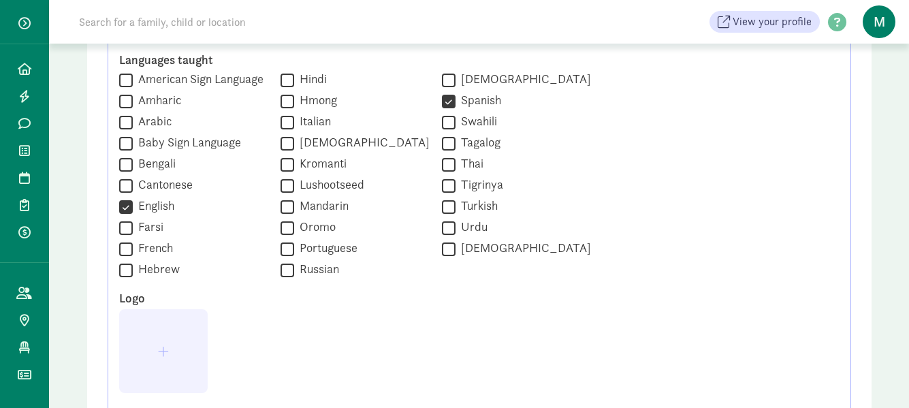
scroll to position [1158, 0]
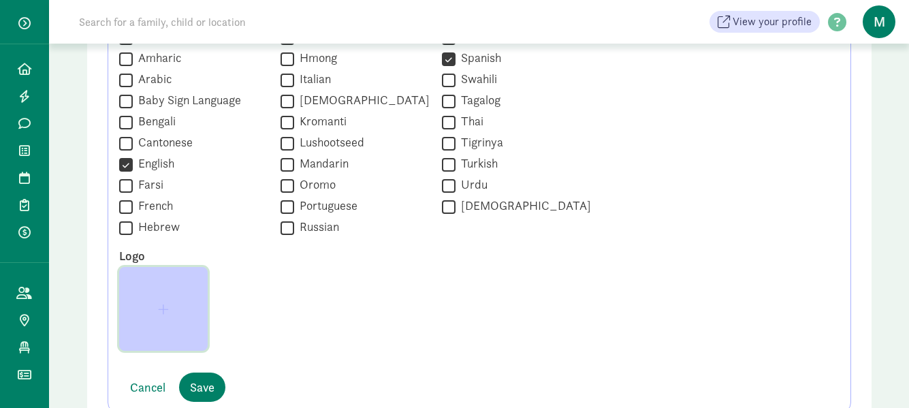
click at [165, 313] on span "button" at bounding box center [163, 309] width 11 height 12
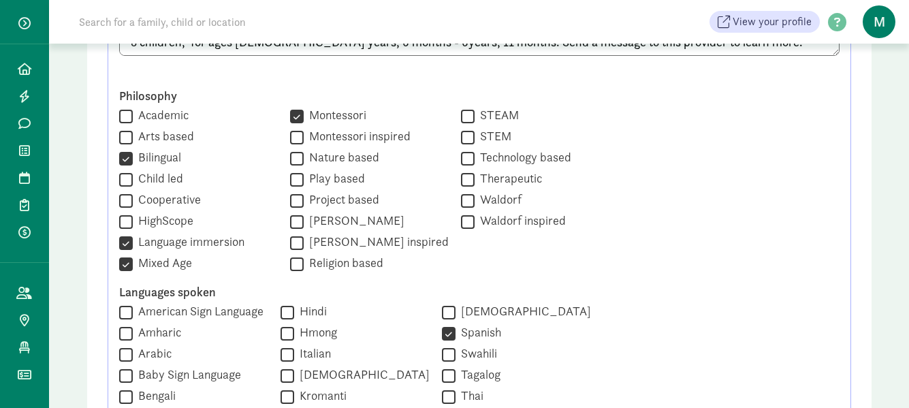
scroll to position [613, 0]
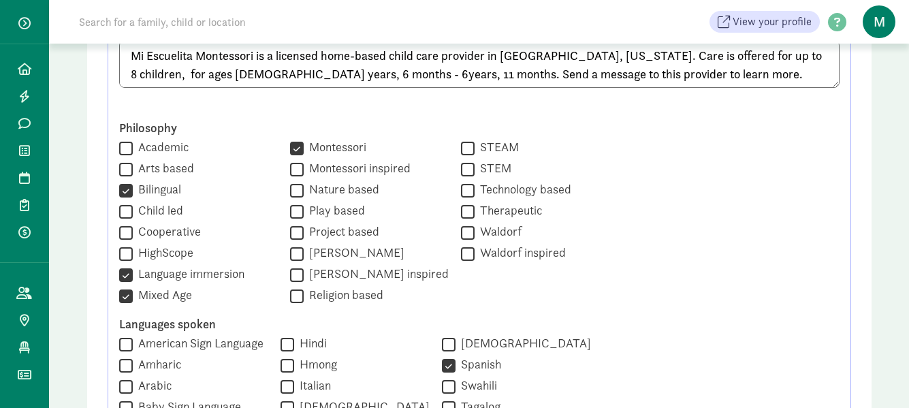
click at [270, 53] on textarea "Mi Escuelita Montessori is a licensed home-based child care provider in [GEOGRA…" at bounding box center [479, 64] width 721 height 48
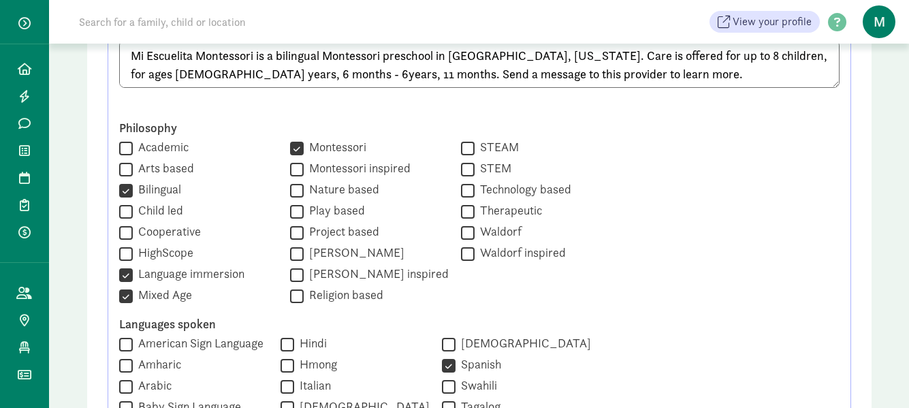
click at [559, 57] on textarea "Mi Escuelita Montessori is a bilingual Montessori preschool in [GEOGRAPHIC_DATA…" at bounding box center [479, 64] width 721 height 48
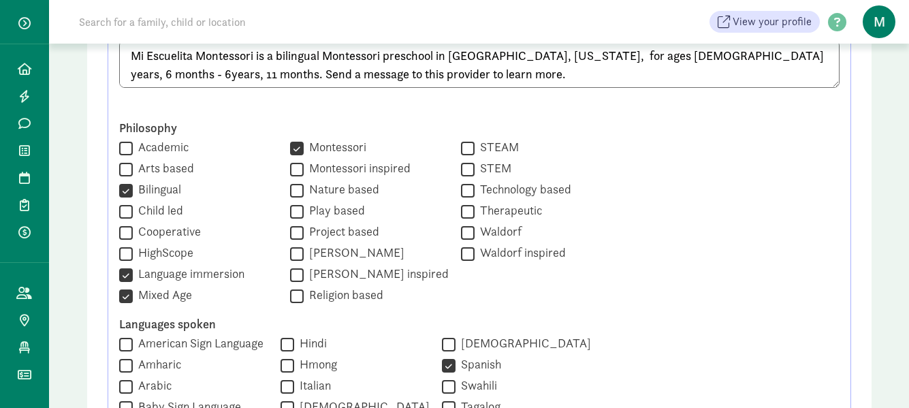
click at [560, 56] on textarea "Mi Escuelita Montessori is a bilingual Montessori preschool in [GEOGRAPHIC_DATA…" at bounding box center [479, 64] width 721 height 48
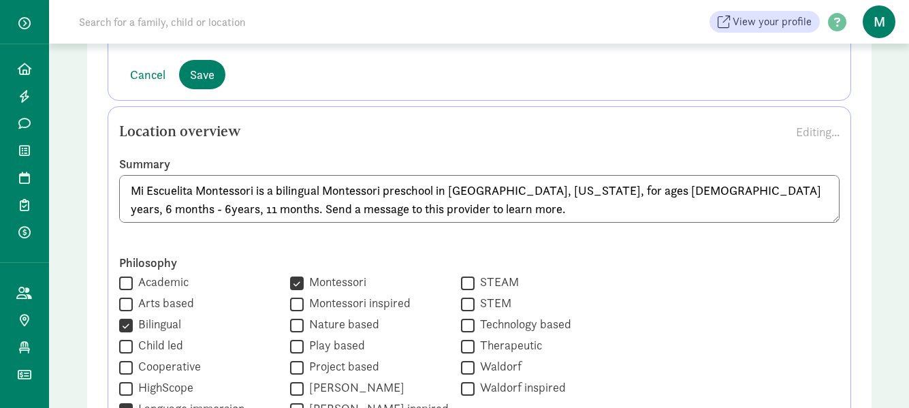
scroll to position [477, 0]
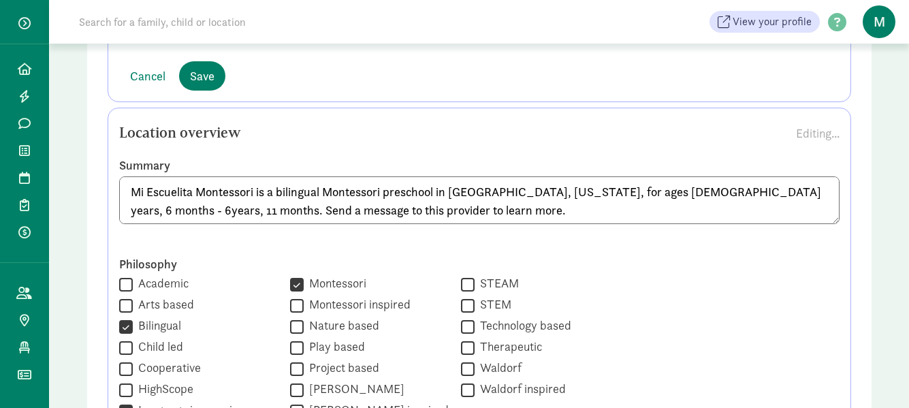
paste textarea "serving children from 2 years, 6 months to 6"
click at [224, 212] on textarea "Mi Escuelita Montessori is a bilingual Montessori preschool in [GEOGRAPHIC_DATA…" at bounding box center [479, 200] width 721 height 48
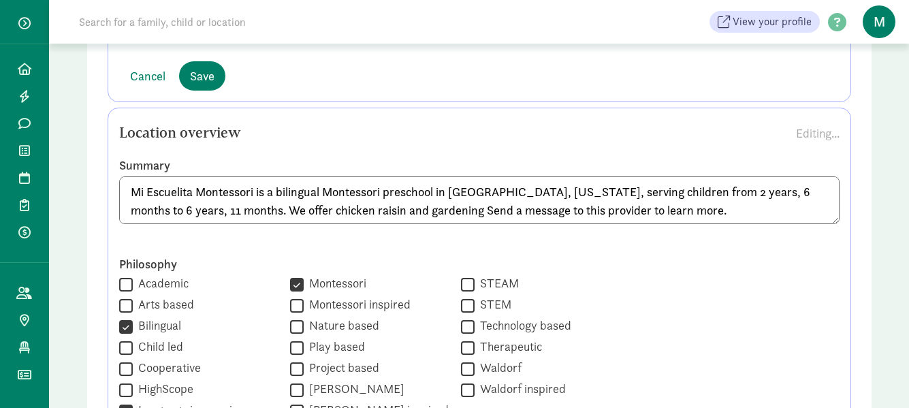
click at [339, 210] on textarea "Mi Escuelita Montessori is a bilingual Montessori preschool in [GEOGRAPHIC_DATA…" at bounding box center [479, 200] width 721 height 48
click at [425, 212] on textarea "Mi Escuelita Montessori is a bilingual Montessori preschool in [GEOGRAPHIC_DATA…" at bounding box center [479, 200] width 721 height 48
click at [270, 213] on textarea "Mi Escuelita Montessori is a bilingual Montessori preschool in [GEOGRAPHIC_DATA…" at bounding box center [479, 200] width 721 height 48
click at [449, 211] on textarea "Mi Escuelita Montessori is a bilingual Montessori preschool in [GEOGRAPHIC_DATA…" at bounding box center [479, 200] width 721 height 48
click at [509, 208] on textarea "Mi Escuelita Montessori is a bilingual Montessori preschool in [GEOGRAPHIC_DATA…" at bounding box center [479, 200] width 721 height 48
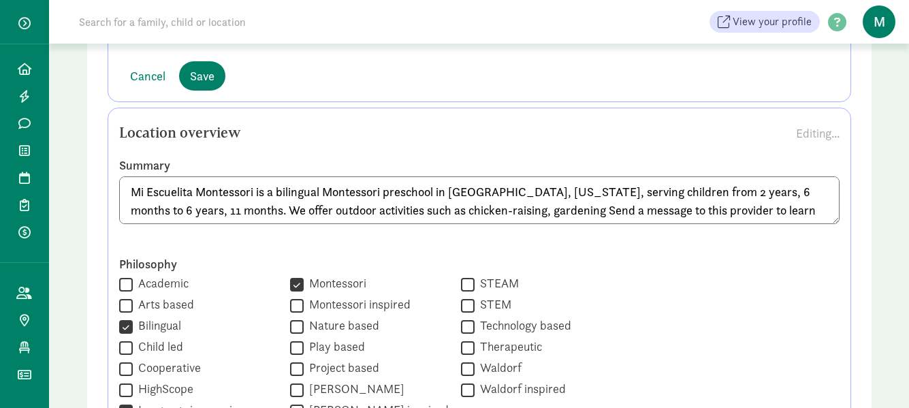
click at [541, 211] on textarea "Mi Escuelita Montessori is a bilingual Montessori preschool in [GEOGRAPHIC_DATA…" at bounding box center [479, 200] width 721 height 48
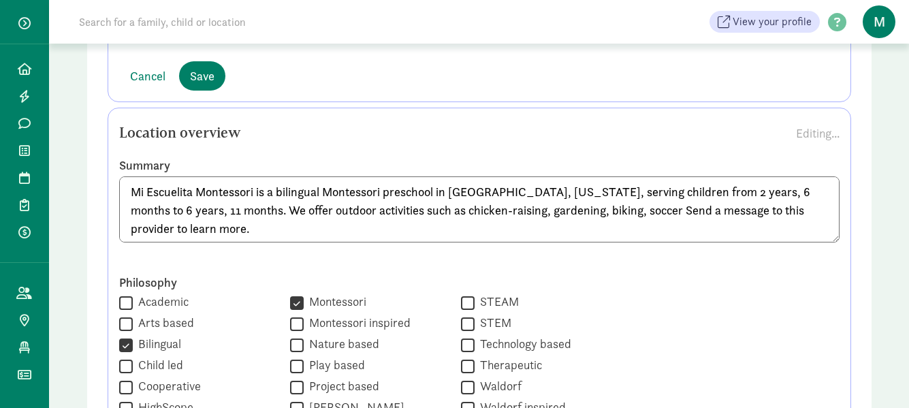
click at [586, 212] on textarea "Mi Escuelita Montessori is a bilingual Montessori preschool in [GEOGRAPHIC_DATA…" at bounding box center [479, 209] width 721 height 66
click at [627, 207] on textarea "Mi Escuelita Montessori is a bilingual Montessori preschool in [GEOGRAPHIC_DATA…" at bounding box center [479, 209] width 721 height 66
click at [688, 212] on textarea "Mi Escuelita Montessori is a bilingual Montessori preschool in [GEOGRAPHIC_DATA…" at bounding box center [479, 209] width 721 height 66
click at [767, 212] on textarea "Mi Escuelita Montessori is a bilingual Montessori preschool in [GEOGRAPHIC_DATA…" at bounding box center [479, 209] width 721 height 66
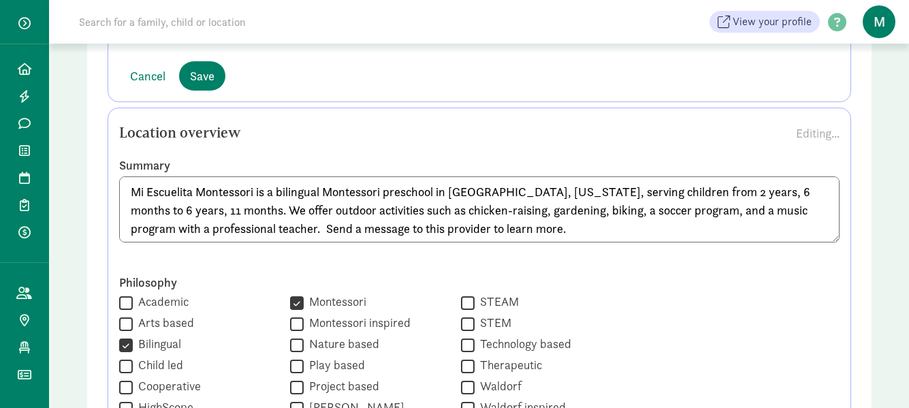
paste textarea "raising, gardening, biking, a soccer program, and a music program led by"
click at [324, 192] on textarea "Mi Escuelita Montessori is a bilingual Montessori preschool in [GEOGRAPHIC_DATA…" at bounding box center [479, 209] width 721 height 66
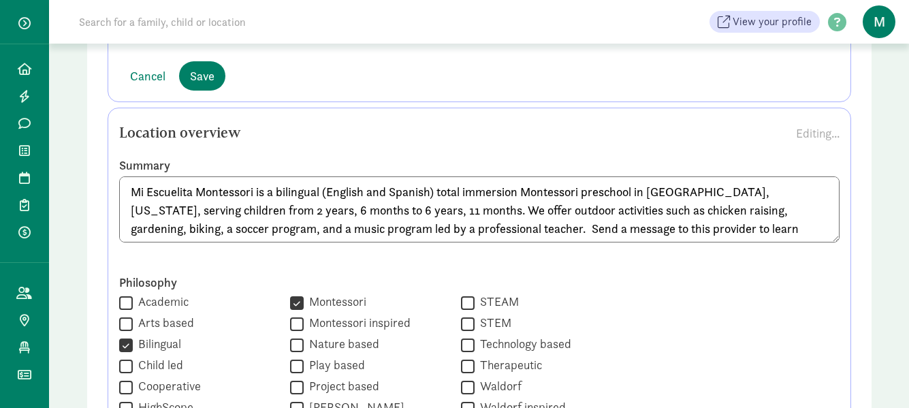
click at [462, 212] on textarea "Mi Escuelita Montessori is a bilingual (English and Spanish) total immersion Mo…" at bounding box center [479, 209] width 721 height 66
drag, startPoint x: 524, startPoint y: 227, endPoint x: 546, endPoint y: 212, distance: 26.4
click at [524, 227] on textarea "Mi Escuelita Montessori is a bilingual (English and Spanish) total immersion Mo…" at bounding box center [479, 209] width 721 height 66
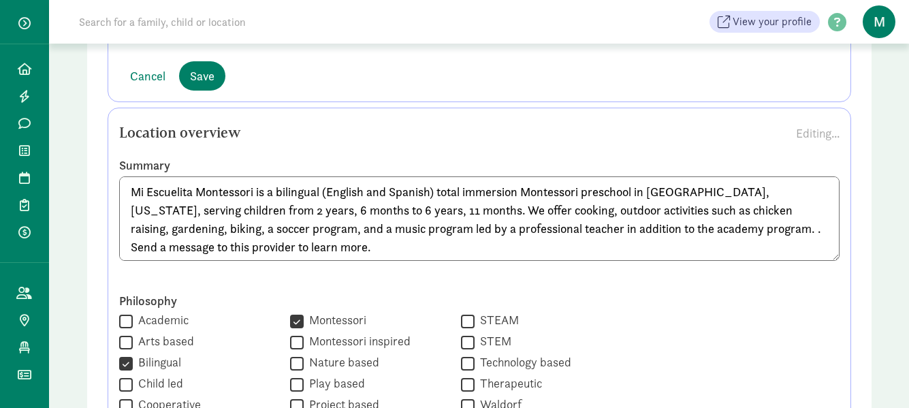
click at [506, 215] on textarea "Mi Escuelita Montessori is a bilingual (English and Spanish) total immersion Mo…" at bounding box center [479, 218] width 721 height 84
drag, startPoint x: 130, startPoint y: 230, endPoint x: 487, endPoint y: 230, distance: 356.9
click at [487, 230] on textarea "Mi Escuelita Montessori is a bilingual (English and Spanish) total immersion Mo…" at bounding box center [479, 218] width 721 height 84
click at [507, 210] on textarea "Mi Escuelita Montessori is a bilingual (English and Spanish) total immersion Mo…" at bounding box center [479, 218] width 721 height 84
paste textarea "a soccer program, and a music program led by a professional teacher"
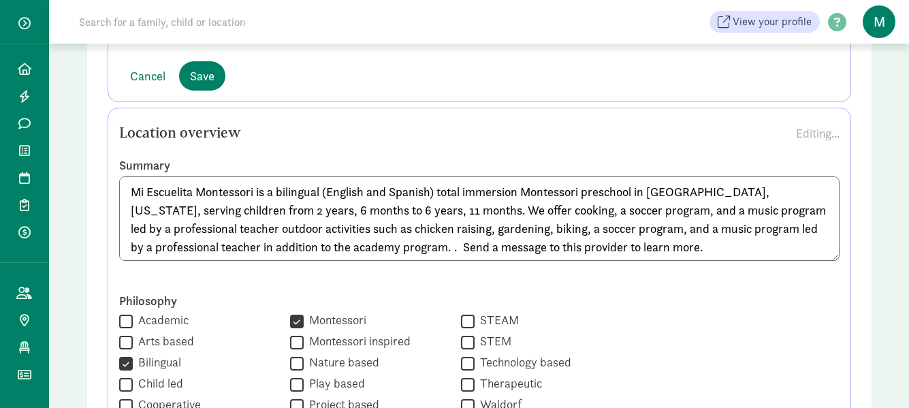
click at [236, 230] on textarea "Mi Escuelita Montessori is a bilingual (English and Spanish) total immersion Mo…" at bounding box center [479, 218] width 721 height 84
click at [603, 213] on textarea "Mi Escuelita Montessori is a bilingual (English and Spanish) total immersion Mo…" at bounding box center [479, 218] width 721 height 84
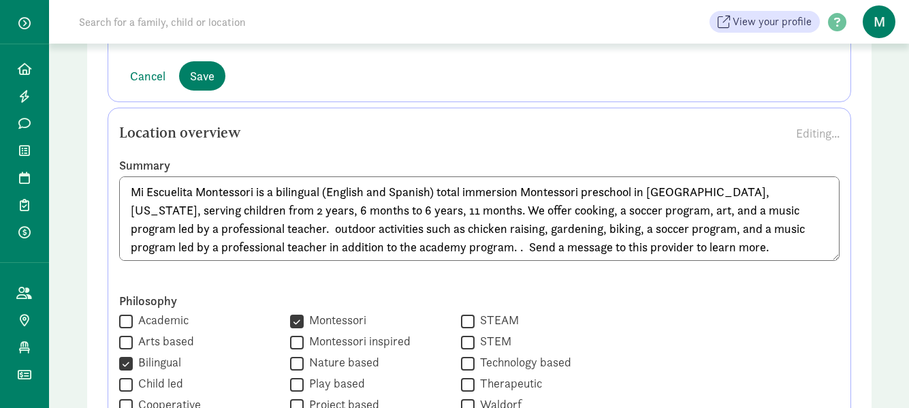
click at [235, 226] on textarea "Mi Escuelita Montessori is a bilingual (English and Spanish) total immersion Mo…" at bounding box center [479, 218] width 721 height 84
click at [252, 230] on textarea "Mi Escuelita Montessori is a bilingual (English and Spanish) total immersion Mo…" at bounding box center [479, 218] width 721 height 84
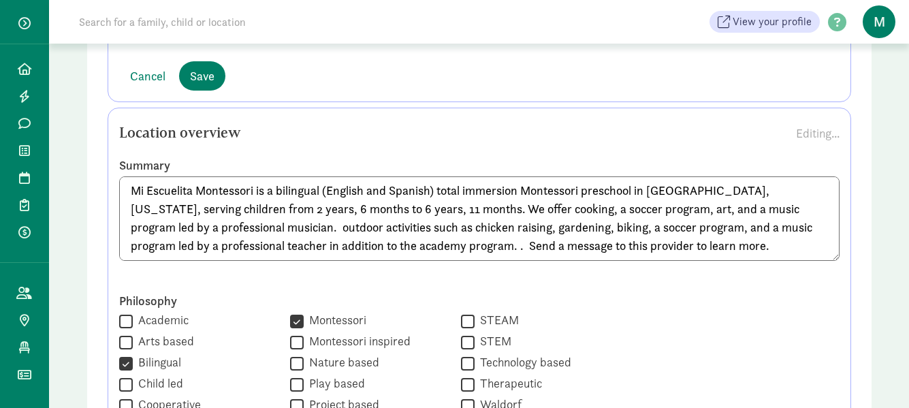
drag, startPoint x: 129, startPoint y: 192, endPoint x: 716, endPoint y: 265, distance: 591.6
click at [716, 265] on div "Mi Escuelita Montessori is a bilingual (English and Spanish) total immersion Mo…" at bounding box center [479, 229] width 721 height 106
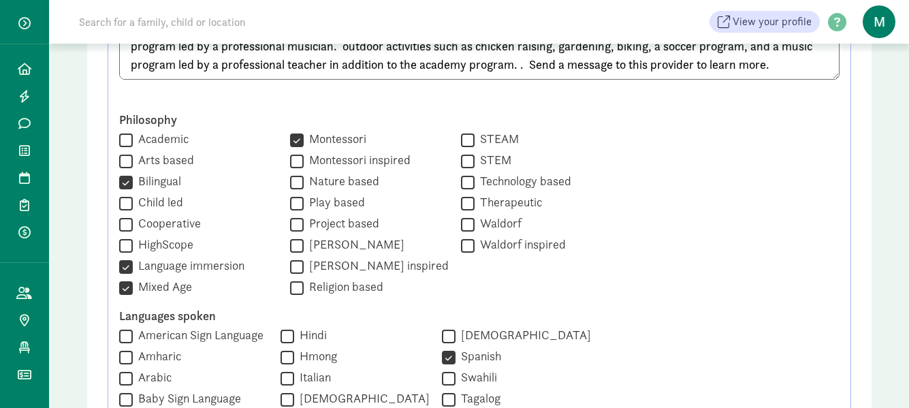
scroll to position [681, 0]
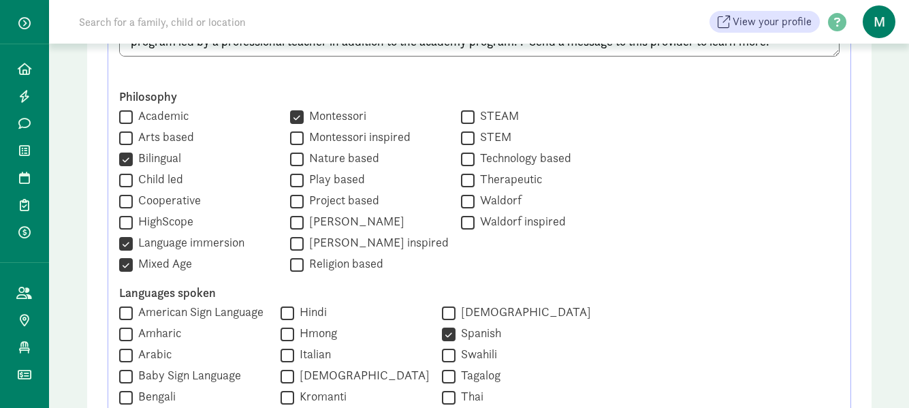
type textarea "Mi Escuelita Montessori is a bilingual (English and Spanish) total immersion Mo…"
click at [127, 116] on input "Academic" at bounding box center [126, 117] width 14 height 18
checkbox input "true"
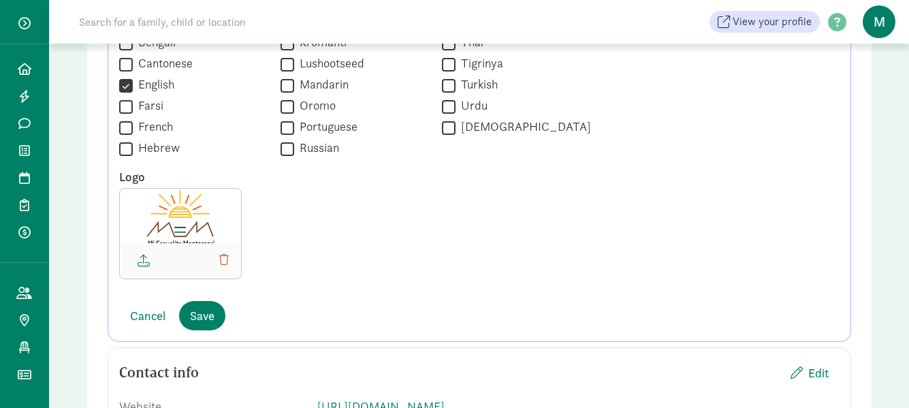
scroll to position [1294, 0]
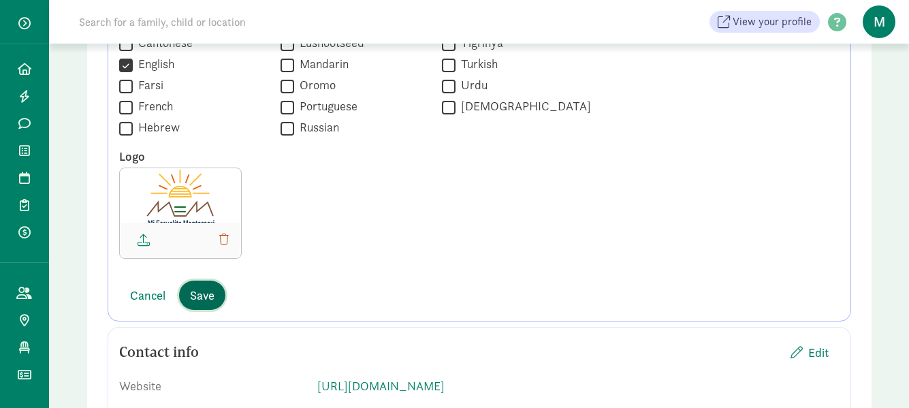
click at [206, 302] on span "Save" at bounding box center [202, 295] width 25 height 18
